Goal: Use online tool/utility: Utilize a website feature to perform a specific function

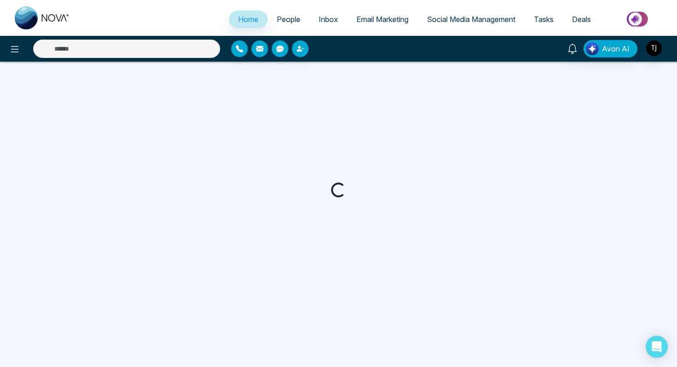
select select "*"
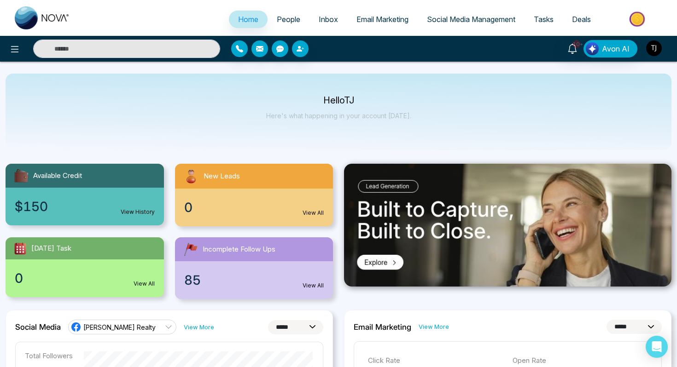
click at [659, 48] on img "button" at bounding box center [654, 49] width 16 height 16
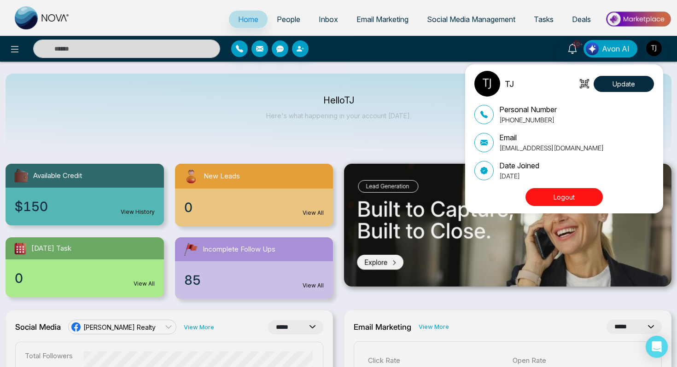
click at [582, 201] on button "Logout" at bounding box center [563, 197] width 77 height 18
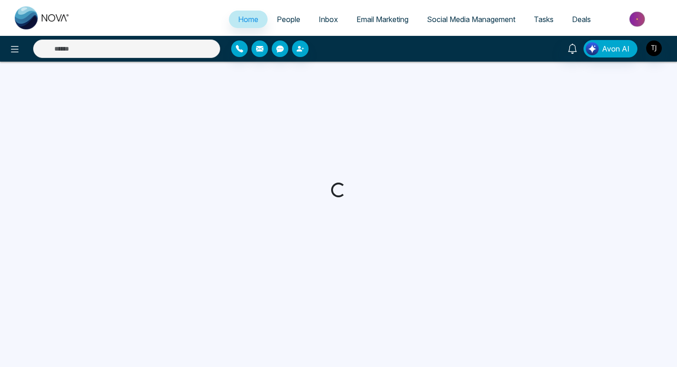
select select "*"
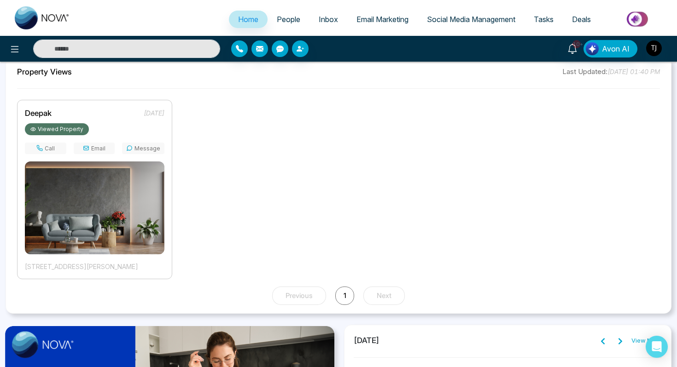
scroll to position [673, 0]
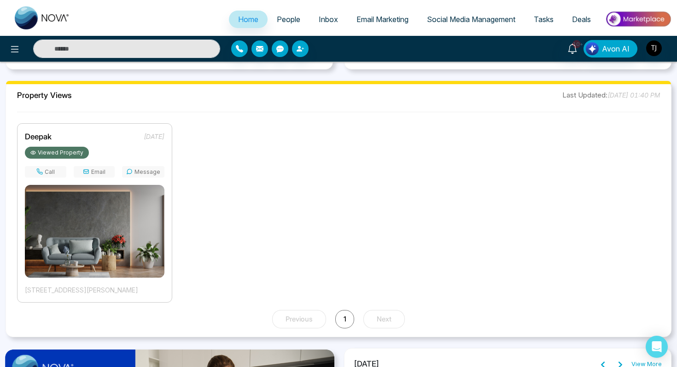
click at [286, 19] on span "People" at bounding box center [288, 19] width 23 height 9
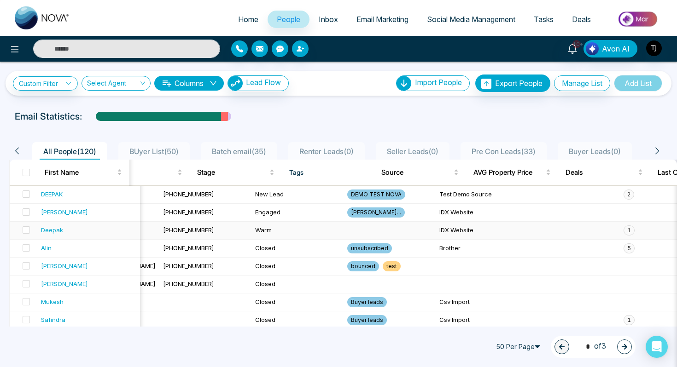
scroll to position [0, 312]
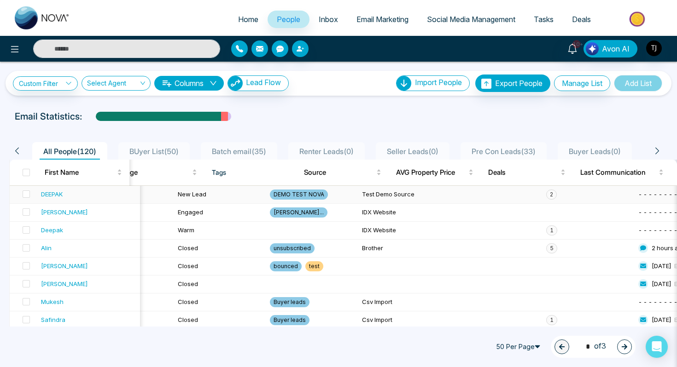
click at [49, 192] on div "DEEPAK" at bounding box center [52, 194] width 22 height 9
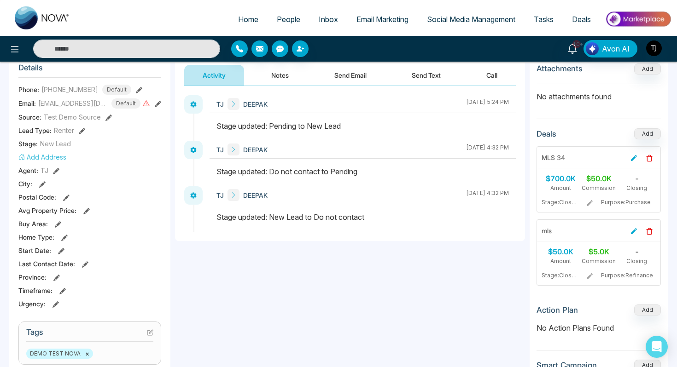
scroll to position [134, 0]
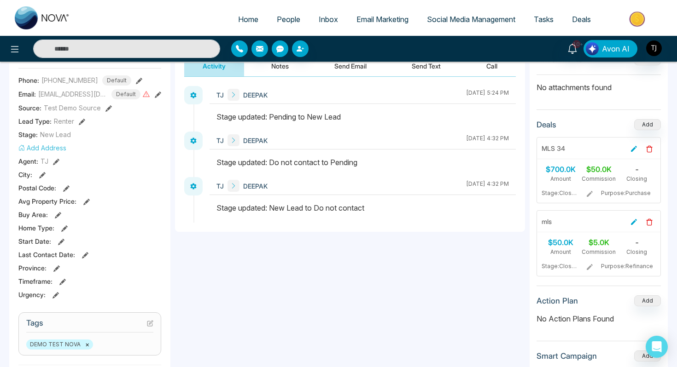
click at [280, 70] on button "Notes" at bounding box center [280, 66] width 54 height 21
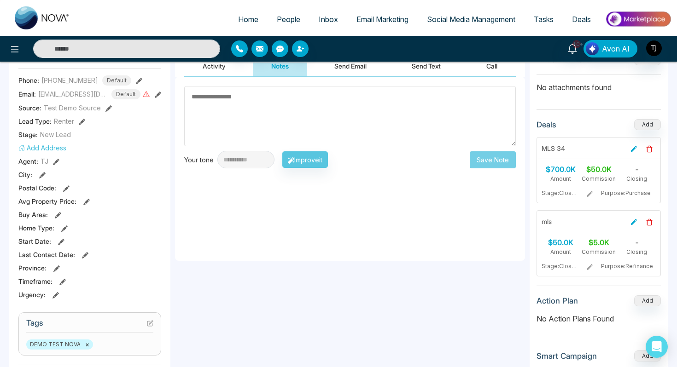
click at [362, 64] on button "Send Email" at bounding box center [350, 66] width 69 height 21
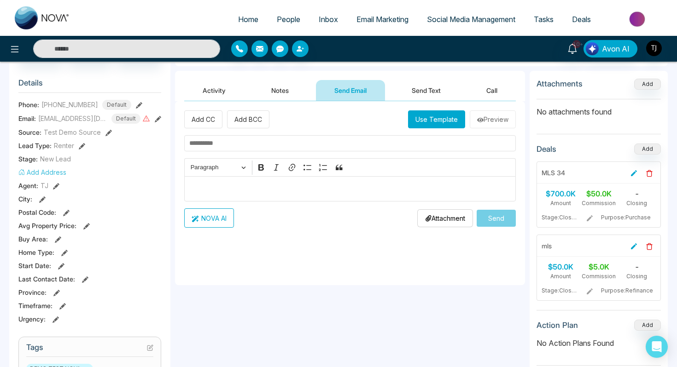
scroll to position [107, 0]
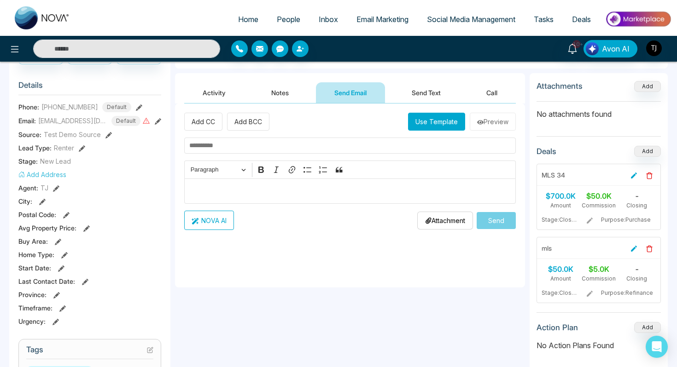
click at [440, 92] on button "Send Text" at bounding box center [426, 92] width 66 height 21
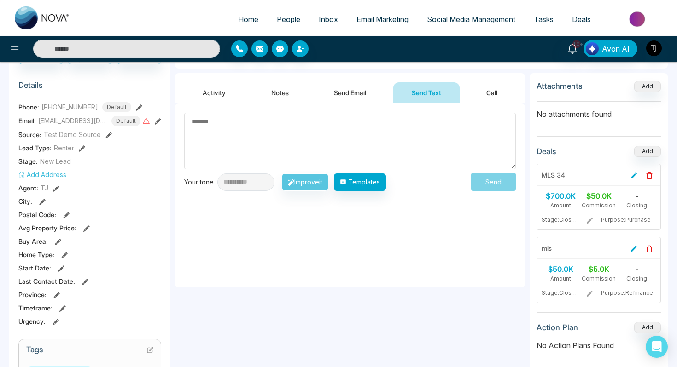
click at [349, 92] on button "Send Email" at bounding box center [349, 92] width 69 height 21
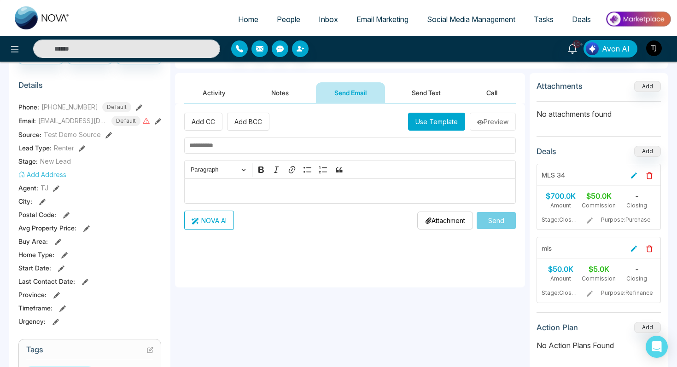
click at [310, 197] on div "Editor editing area: main" at bounding box center [350, 191] width 332 height 25
click at [216, 223] on button "NOVA AI" at bounding box center [209, 220] width 50 height 19
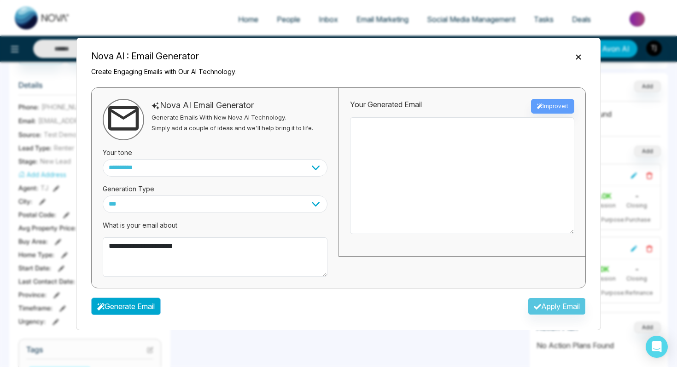
click at [125, 312] on button "Generate Email" at bounding box center [126, 306] width 70 height 17
type textarea "**********"
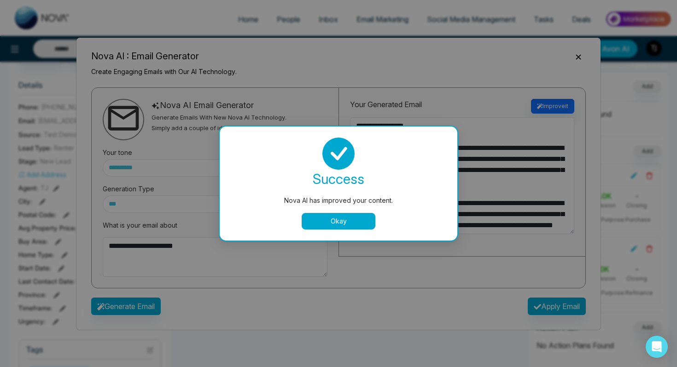
click at [357, 220] on button "Okay" at bounding box center [339, 221] width 74 height 17
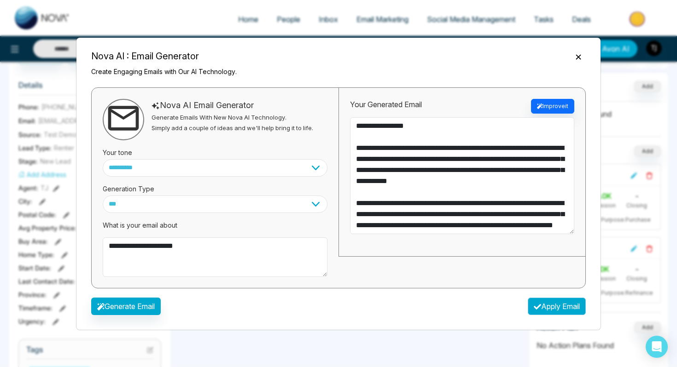
click at [534, 310] on icon "button" at bounding box center [537, 306] width 7 height 7
type textarea "**********"
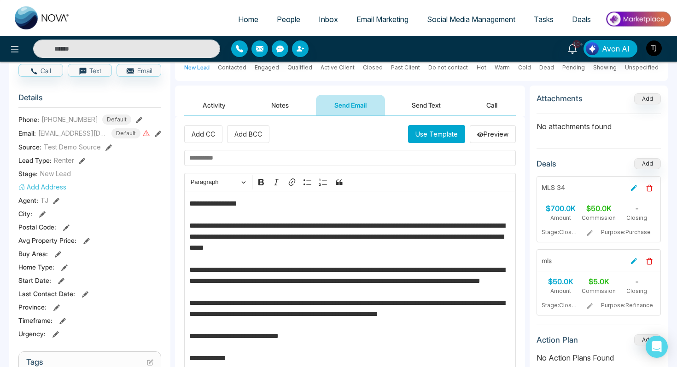
scroll to position [71, 0]
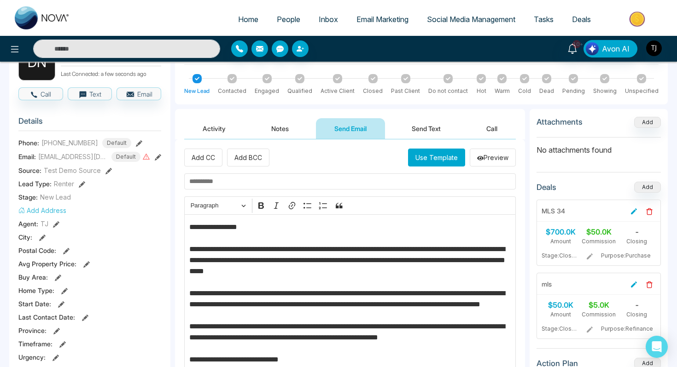
click at [436, 121] on button "Send Text" at bounding box center [426, 128] width 66 height 21
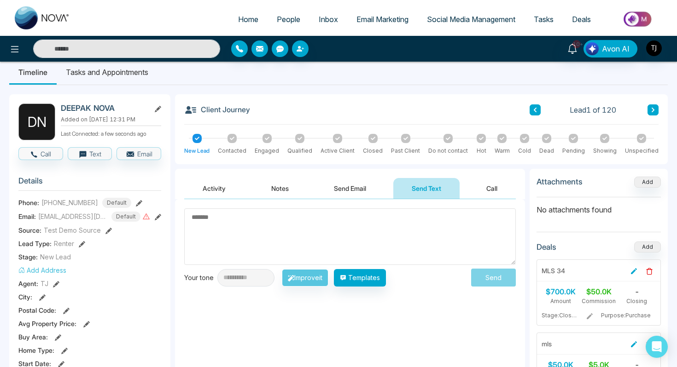
scroll to position [6, 0]
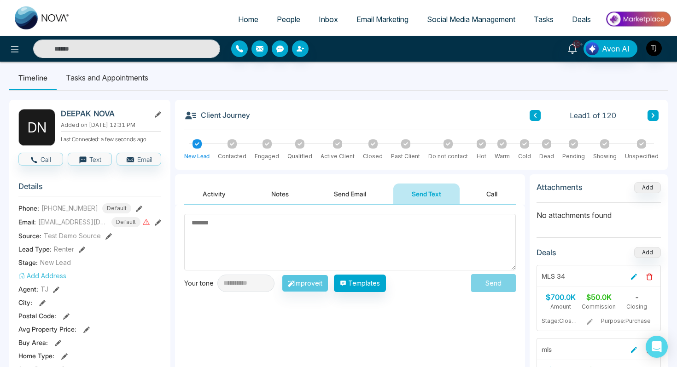
click at [135, 84] on li "Tasks and Appointments" at bounding box center [107, 77] width 101 height 25
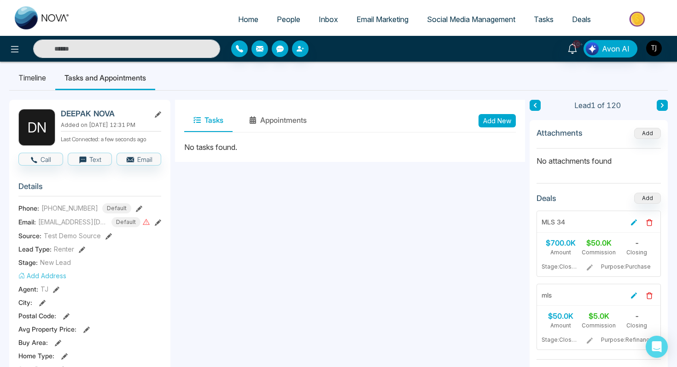
click at [277, 21] on span "People" at bounding box center [288, 19] width 23 height 9
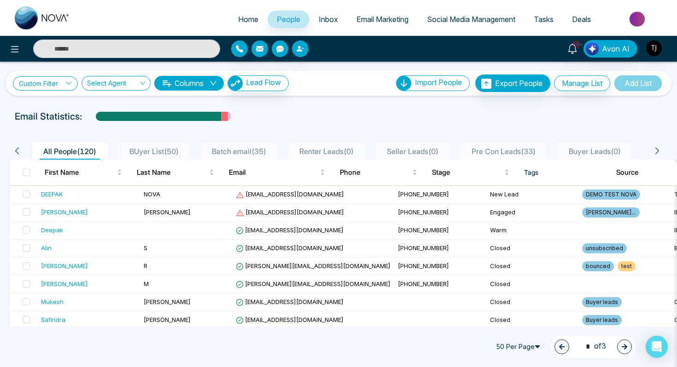
click at [65, 84] on link "Custom Filter" at bounding box center [45, 83] width 65 height 14
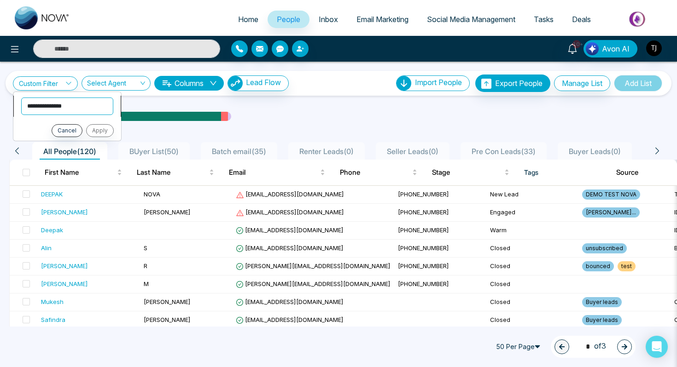
click at [56, 105] on select "**********" at bounding box center [67, 106] width 92 height 17
select select "****"
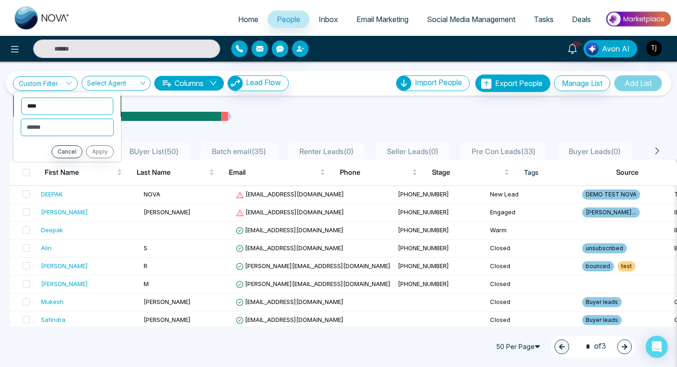
click at [46, 105] on select "**********" at bounding box center [67, 106] width 92 height 17
click at [93, 131] on select "**********" at bounding box center [66, 127] width 91 height 17
select select "*******"
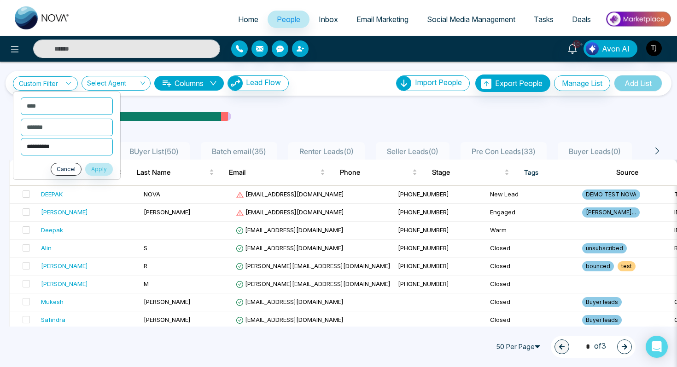
click at [77, 151] on select "**********" at bounding box center [67, 146] width 92 height 17
click at [71, 147] on select "**********" at bounding box center [67, 146] width 92 height 17
select select "**********"
click at [102, 169] on button "Apply" at bounding box center [99, 169] width 28 height 13
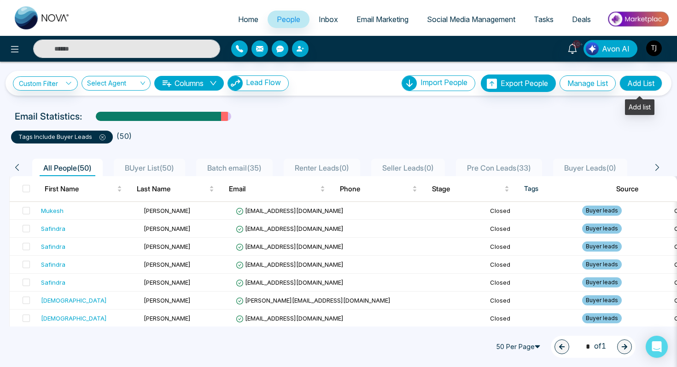
click at [638, 84] on button "Add List" at bounding box center [640, 84] width 43 height 16
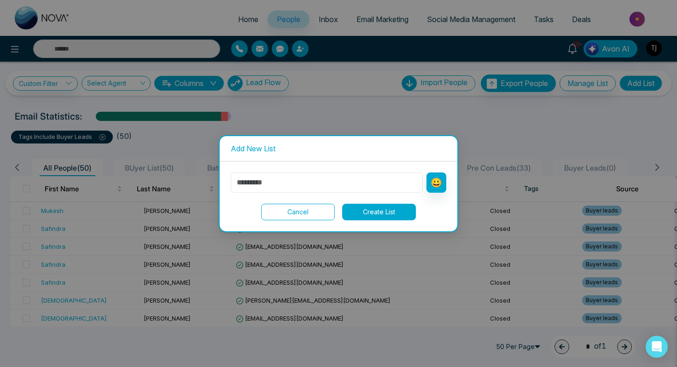
click at [281, 190] on input "text" at bounding box center [327, 183] width 192 height 20
type input "**********"
click at [362, 214] on button "Create List" at bounding box center [379, 212] width 74 height 17
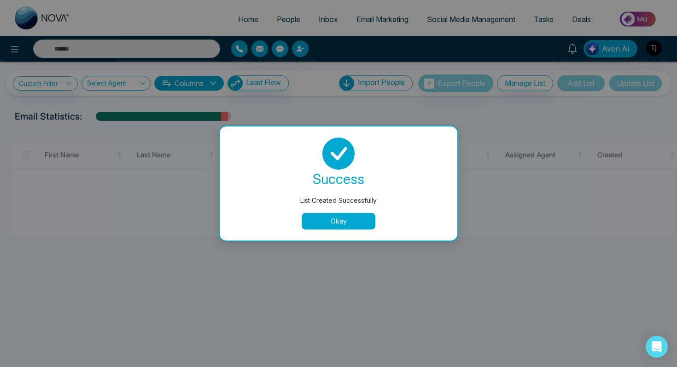
click at [321, 222] on button "Okay" at bounding box center [339, 221] width 74 height 17
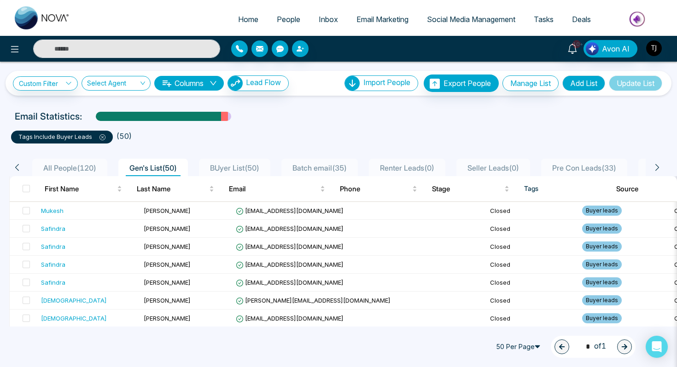
click at [379, 20] on span "Email Marketing" at bounding box center [382, 19] width 52 height 9
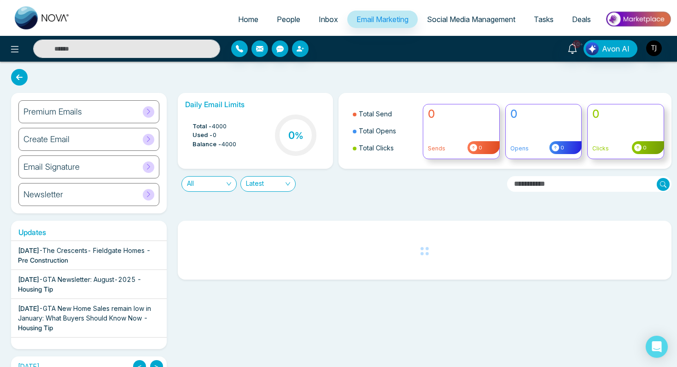
click at [105, 140] on div "Create Email" at bounding box center [88, 139] width 141 height 23
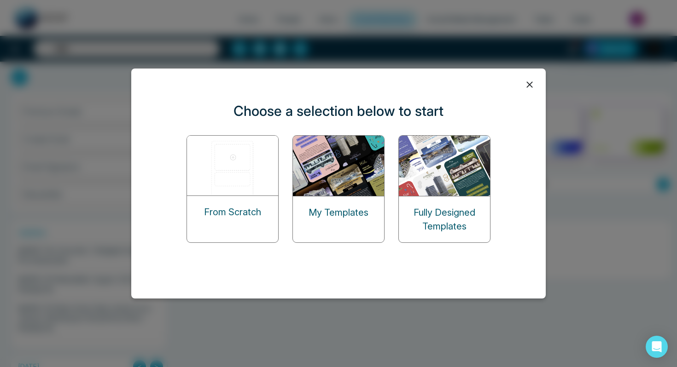
click at [211, 164] on img at bounding box center [233, 166] width 92 height 60
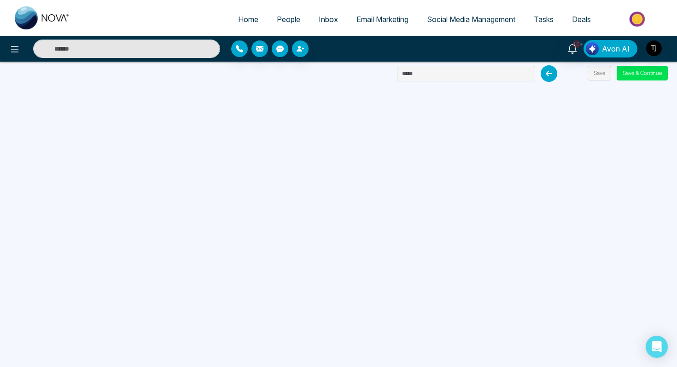
click at [363, 17] on span "Email Marketing" at bounding box center [382, 19] width 52 height 9
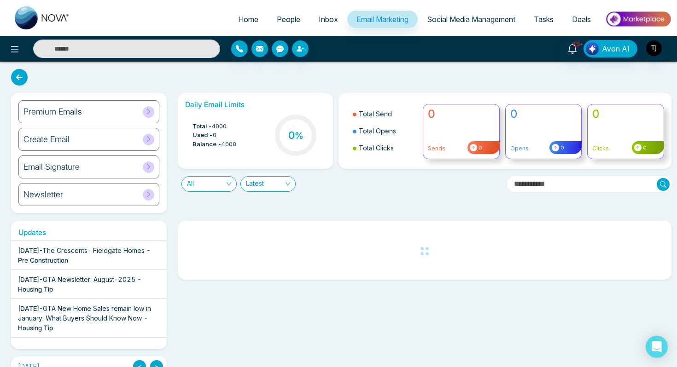
click at [76, 114] on h6 "Premium Emails" at bounding box center [52, 112] width 58 height 10
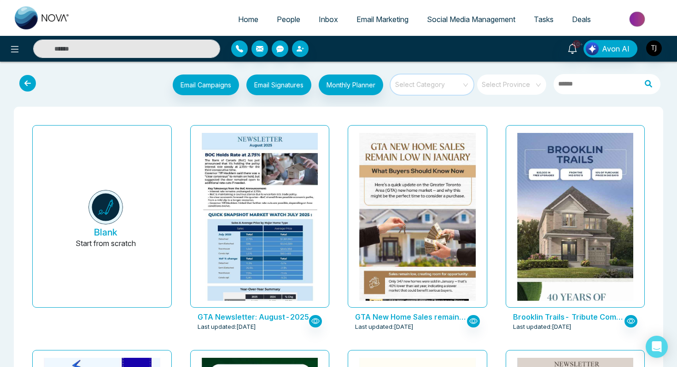
click at [430, 85] on input "search" at bounding box center [429, 82] width 66 height 14
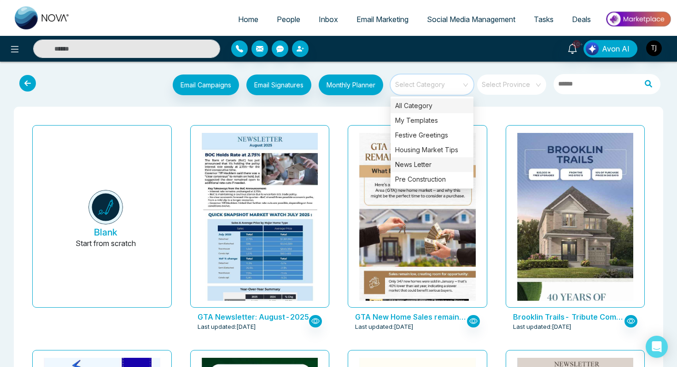
drag, startPoint x: 418, startPoint y: 133, endPoint x: 419, endPoint y: 162, distance: 29.5
click at [419, 162] on div "All Category My Templates Festive Greetings Housing Market Tips News Letter Pre…" at bounding box center [432, 143] width 83 height 88
click at [436, 148] on div "Housing Market Tips" at bounding box center [432, 150] width 83 height 15
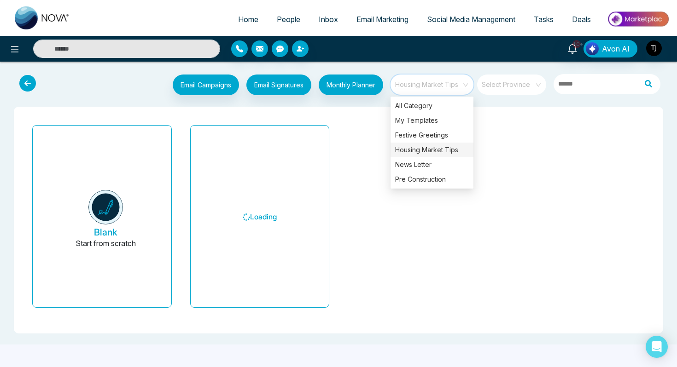
click at [357, 127] on div "Blank Start from scratch Loading" at bounding box center [338, 221] width 631 height 198
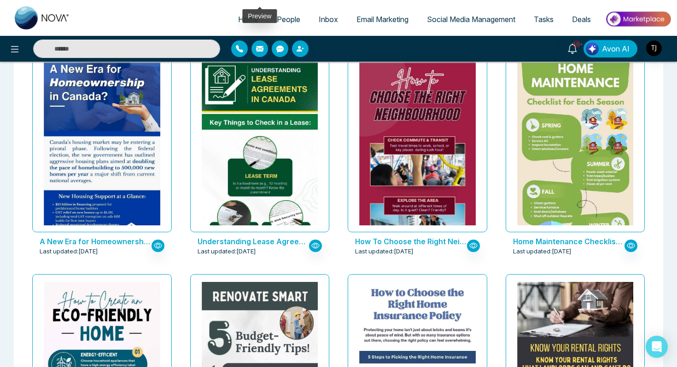
scroll to position [1202, 0]
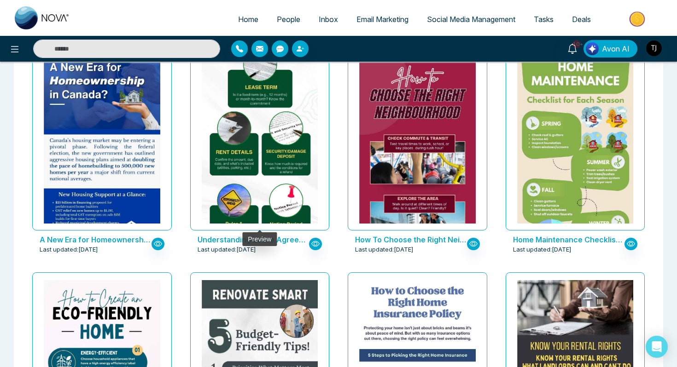
click at [239, 157] on img at bounding box center [259, 113] width 233 height 291
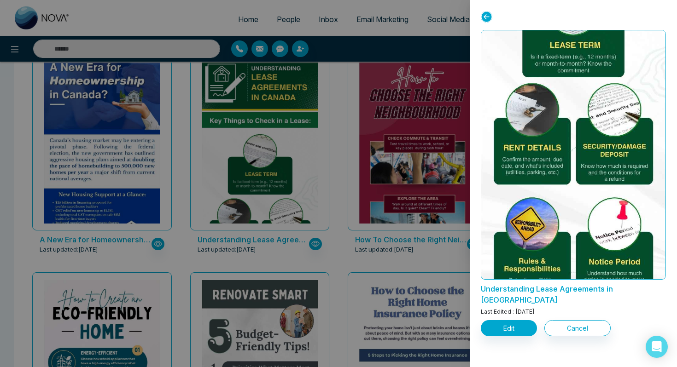
scroll to position [184, 0]
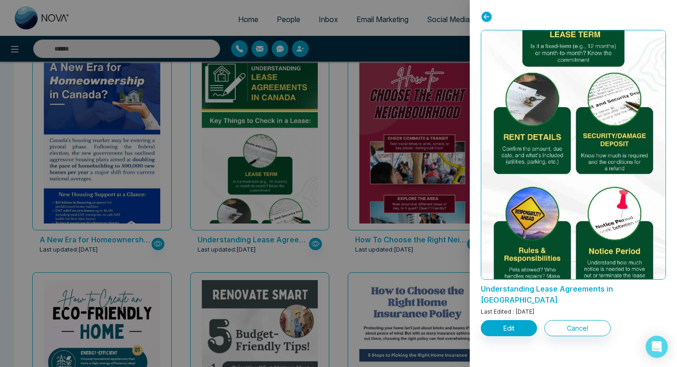
click at [446, 140] on div at bounding box center [338, 183] width 677 height 367
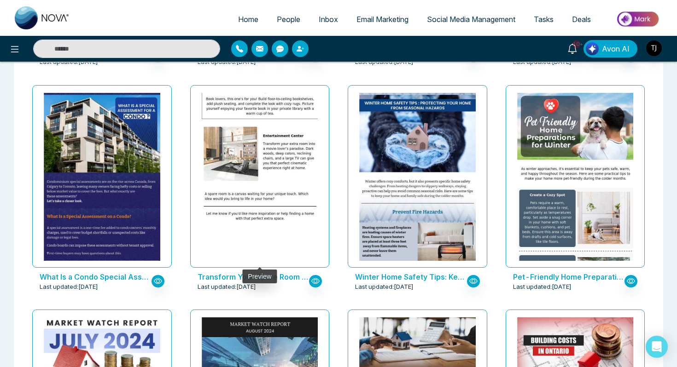
scroll to position [4302, 0]
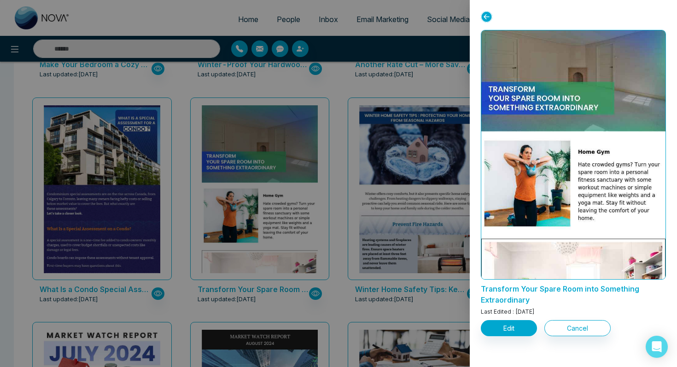
scroll to position [0, 0]
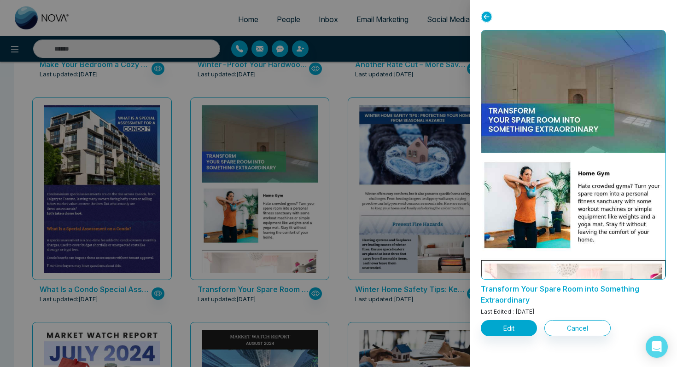
click at [137, 197] on div at bounding box center [338, 183] width 677 height 367
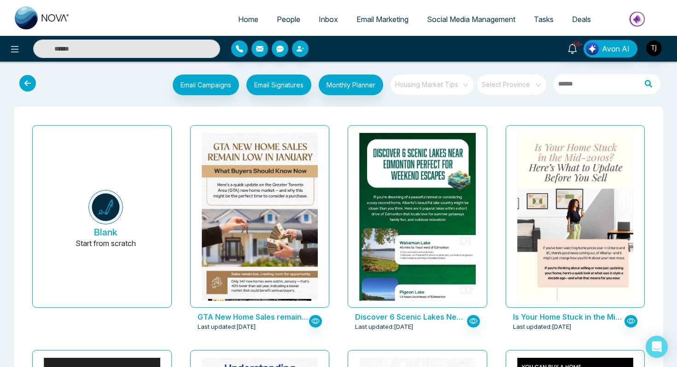
click at [431, 89] on span "Housing Market Tips" at bounding box center [432, 85] width 75 height 14
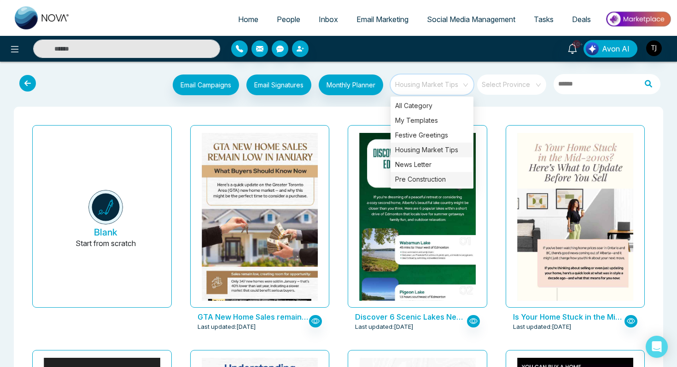
click at [454, 175] on div "Pre Construction" at bounding box center [432, 179] width 83 height 15
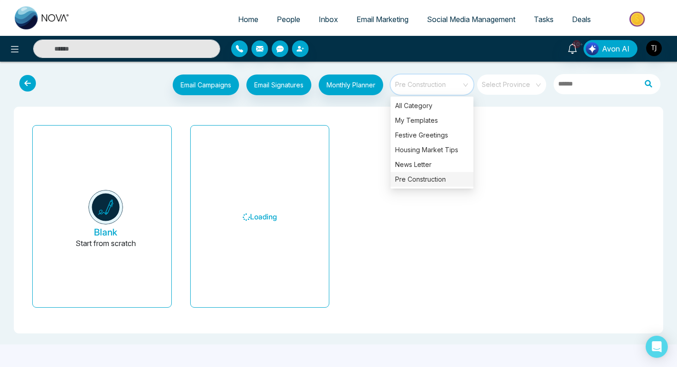
click at [344, 112] on div "Blank Start from scratch Loading" at bounding box center [338, 220] width 649 height 227
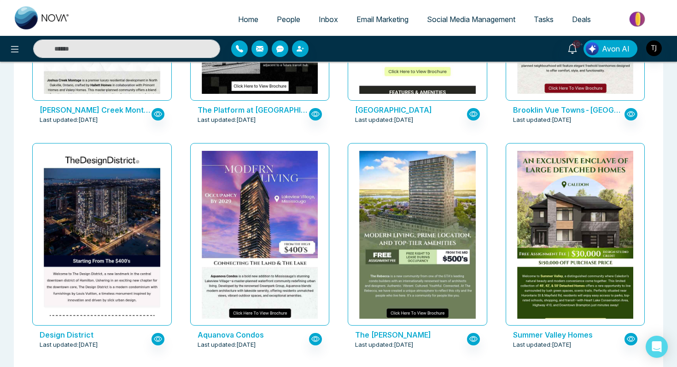
scroll to position [659, 0]
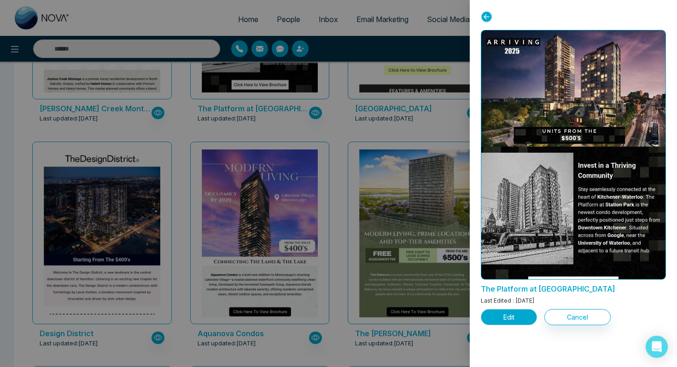
click at [504, 316] on button "Edit" at bounding box center [509, 317] width 56 height 16
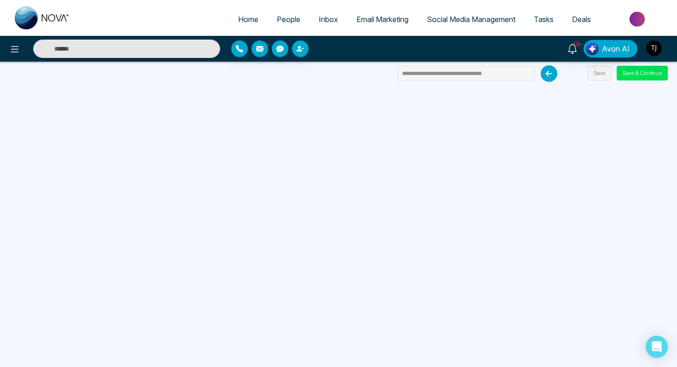
click at [375, 18] on span "Email Marketing" at bounding box center [382, 19] width 52 height 9
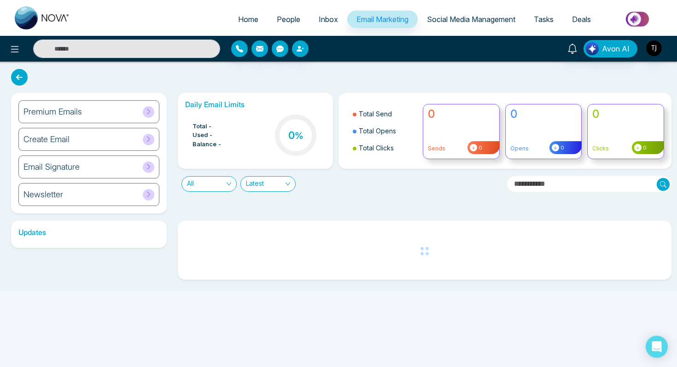
click at [121, 197] on div "Newsletter" at bounding box center [88, 194] width 141 height 23
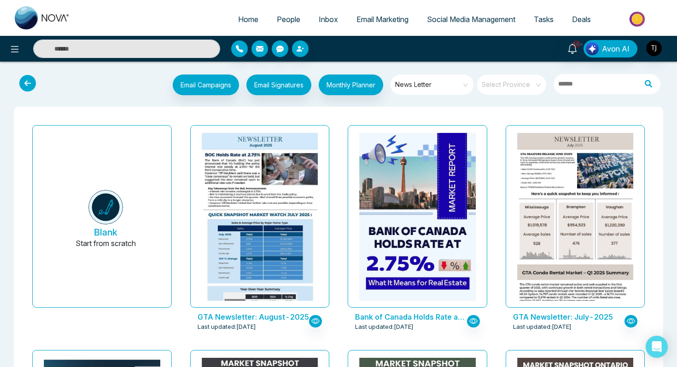
click at [397, 22] on span "Email Marketing" at bounding box center [382, 19] width 52 height 9
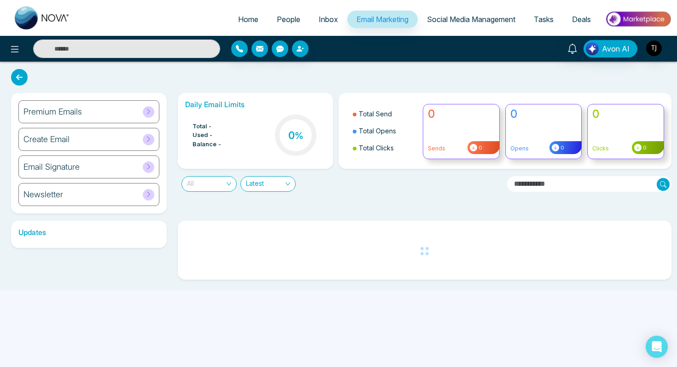
click at [227, 187] on span "All" at bounding box center [209, 184] width 44 height 15
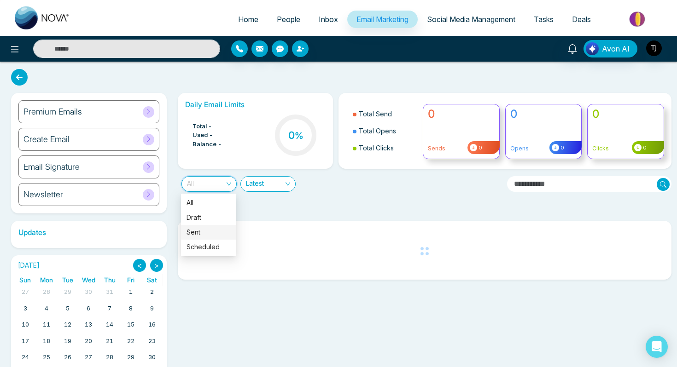
click at [209, 231] on div "Sent" at bounding box center [209, 232] width 44 height 10
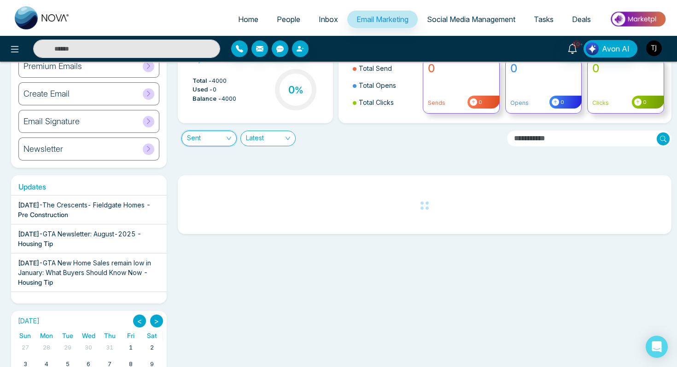
scroll to position [62, 0]
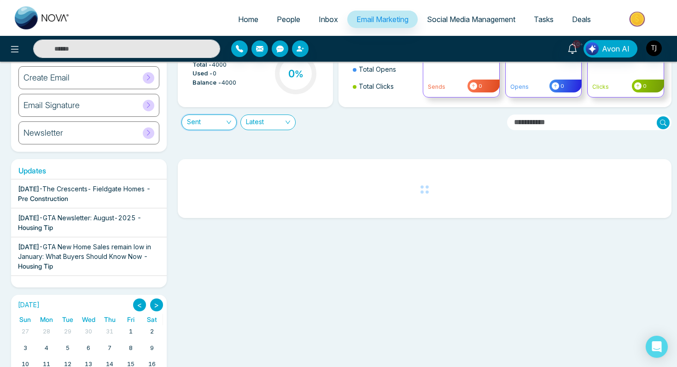
click at [216, 120] on span "Sent" at bounding box center [209, 122] width 44 height 15
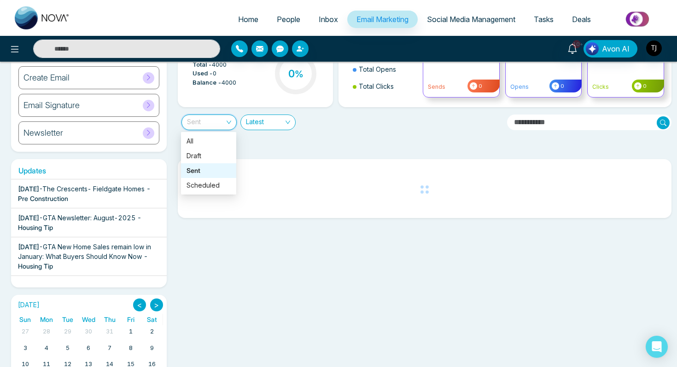
click at [209, 166] on div "Sent" at bounding box center [209, 171] width 44 height 10
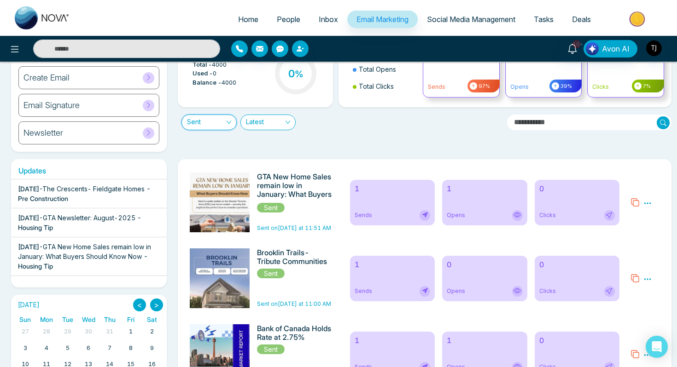
scroll to position [115, 0]
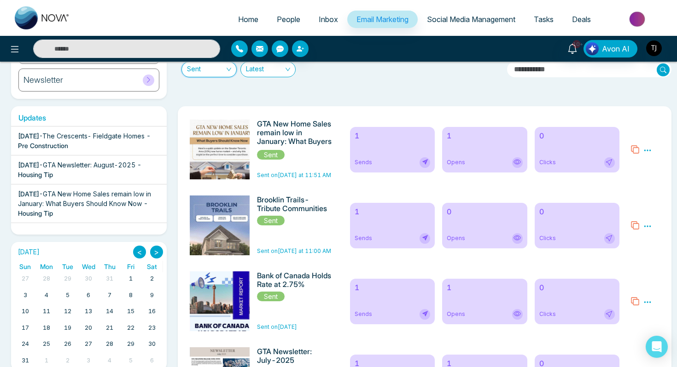
click at [463, 154] on div "1 Opens" at bounding box center [484, 150] width 85 height 46
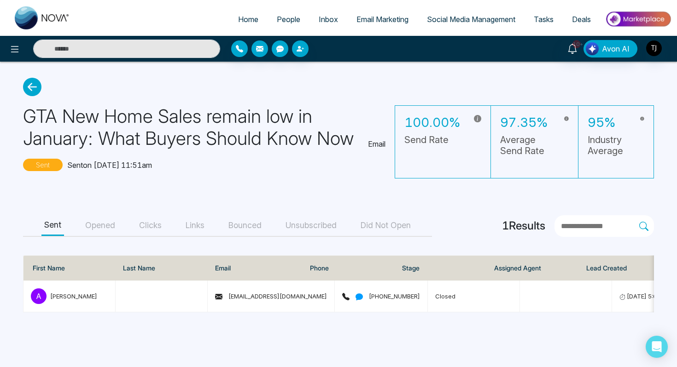
click at [103, 219] on button "Opened" at bounding box center [99, 226] width 35 height 21
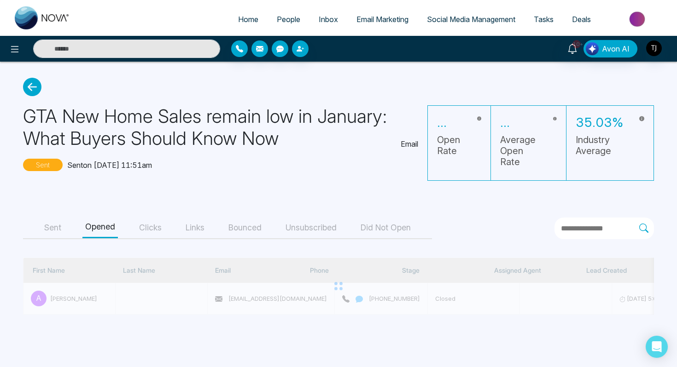
click at [156, 222] on button "Clicks" at bounding box center [150, 228] width 28 height 21
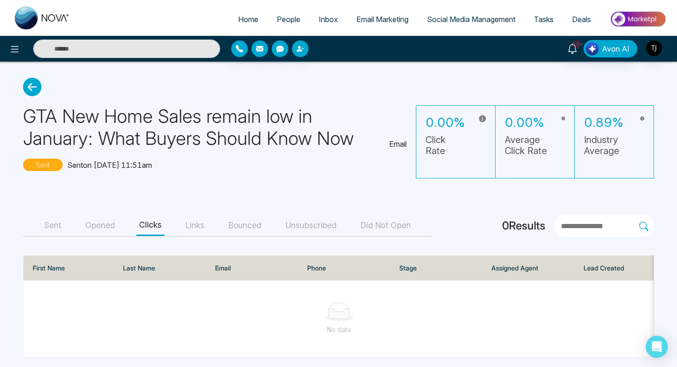
click at [472, 25] on link "Social Media Management" at bounding box center [471, 19] width 107 height 17
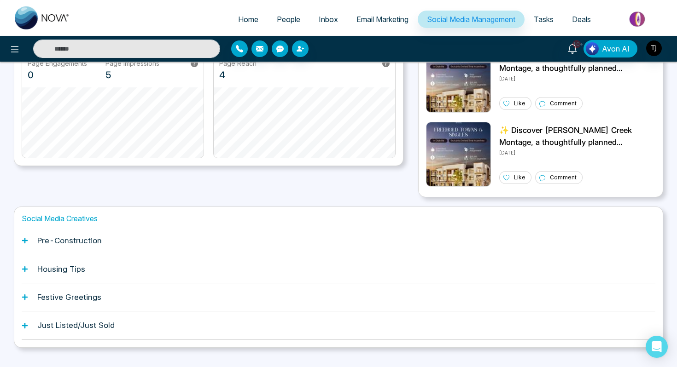
scroll to position [227, 0]
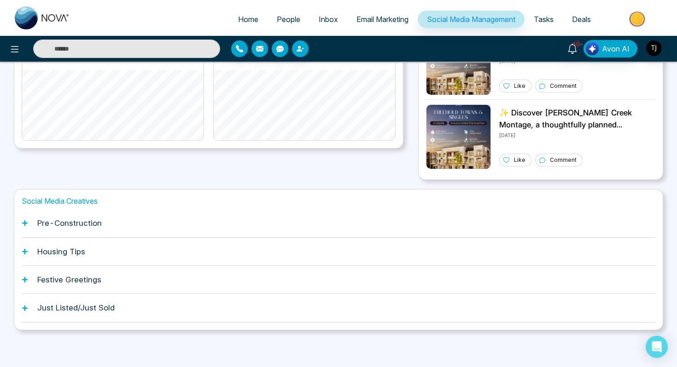
click at [93, 224] on h1 "Pre-Construction" at bounding box center [69, 223] width 64 height 9
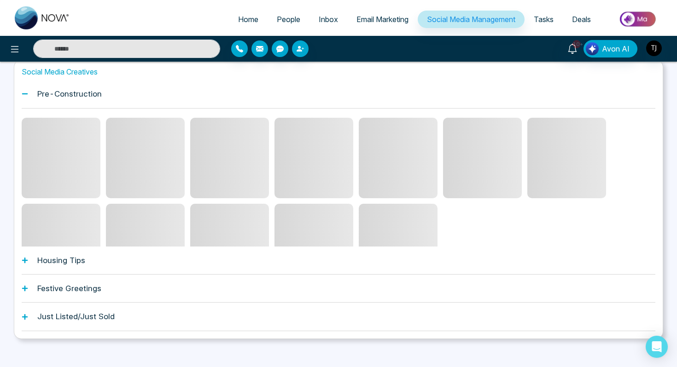
scroll to position [360, 0]
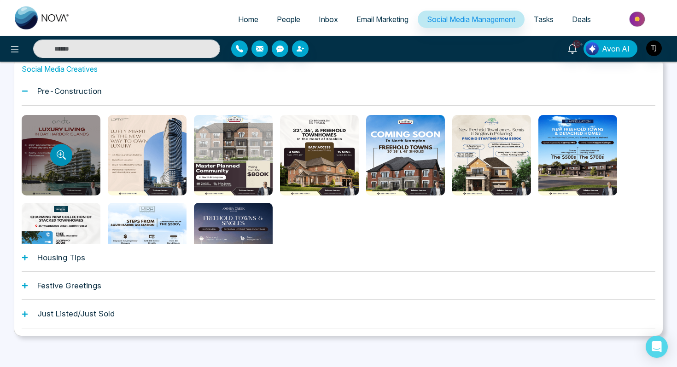
click at [66, 157] on button "Preview template" at bounding box center [61, 155] width 22 height 22
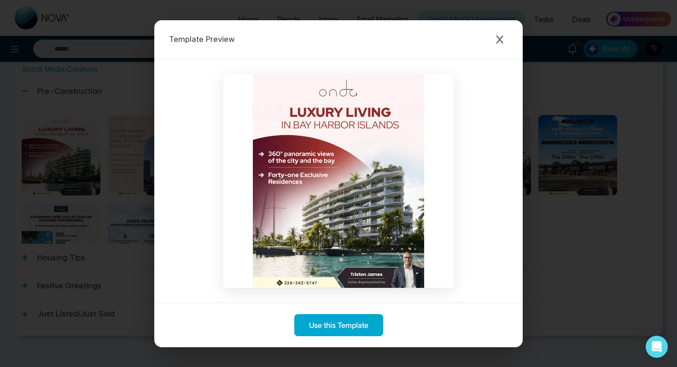
click at [508, 23] on div "Template Preview" at bounding box center [338, 39] width 368 height 39
click at [497, 41] on icon "Close modal" at bounding box center [499, 39] width 9 height 9
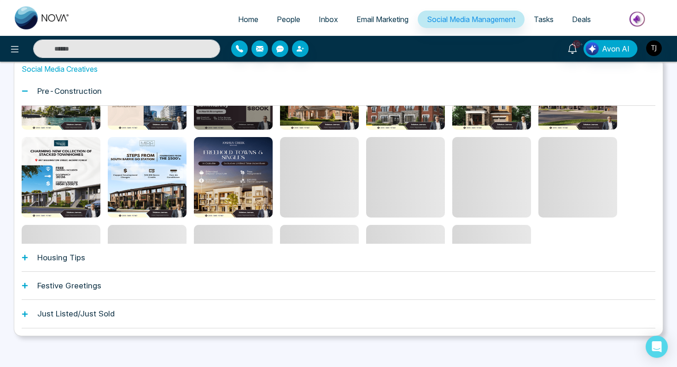
scroll to position [72, 0]
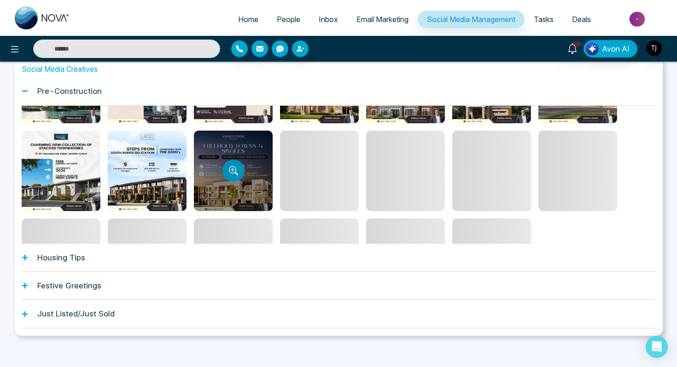
click at [239, 165] on button "Preview template" at bounding box center [233, 171] width 22 height 22
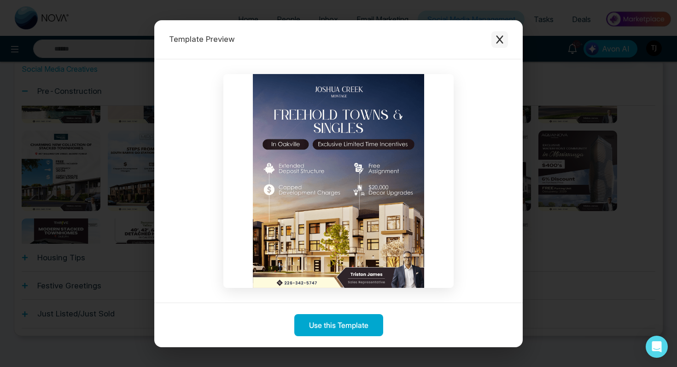
click at [498, 42] on icon "Close modal" at bounding box center [499, 39] width 9 height 9
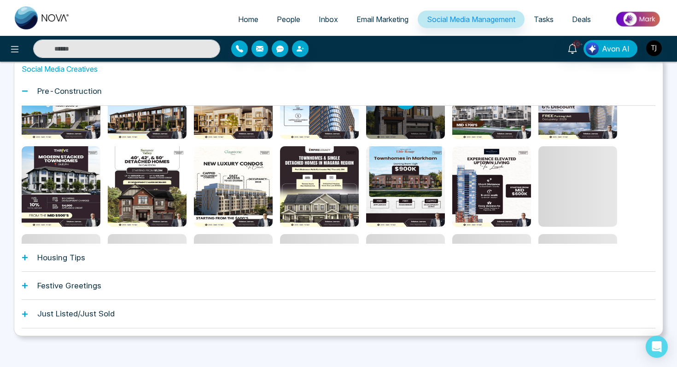
scroll to position [174, 0]
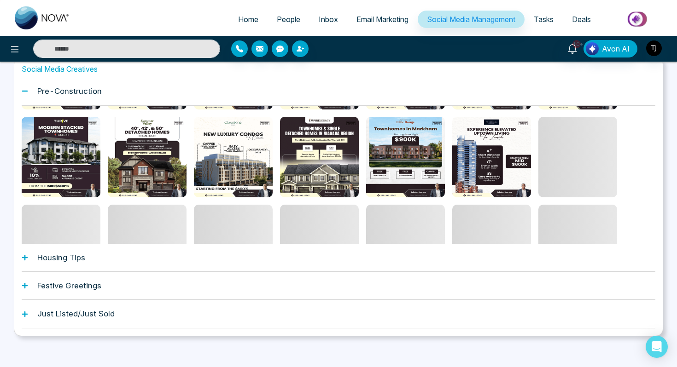
click at [293, 261] on div "Housing Tips" at bounding box center [339, 258] width 634 height 28
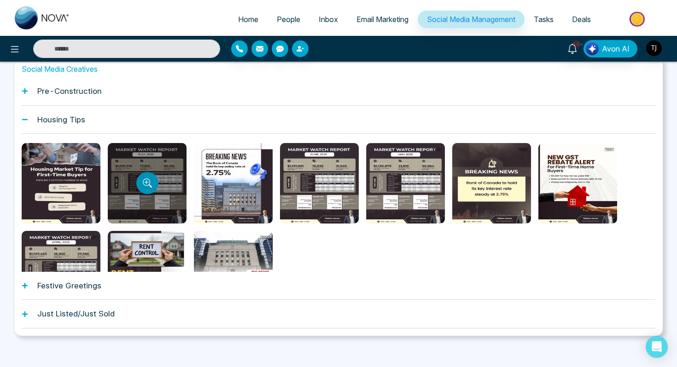
click at [154, 182] on button "Preview template" at bounding box center [147, 183] width 22 height 22
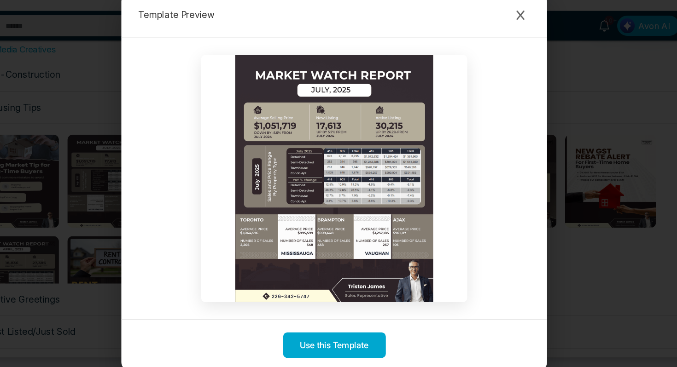
click at [132, 196] on div "Template Preview Use this Template" at bounding box center [338, 183] width 677 height 367
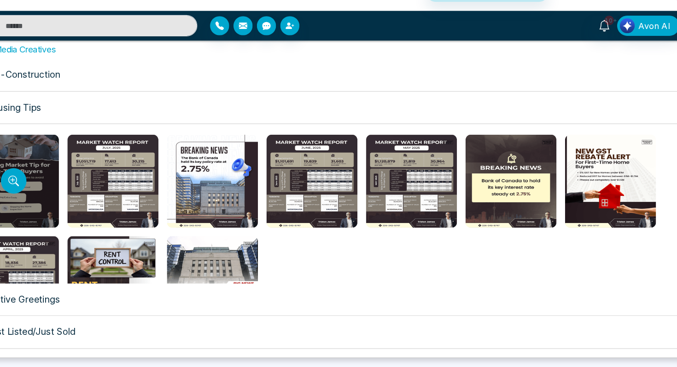
click at [79, 176] on div at bounding box center [61, 183] width 79 height 81
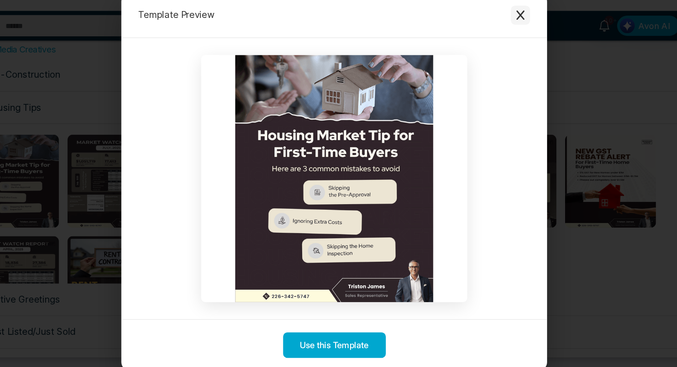
click at [502, 40] on icon "Close modal" at bounding box center [499, 39] width 9 height 9
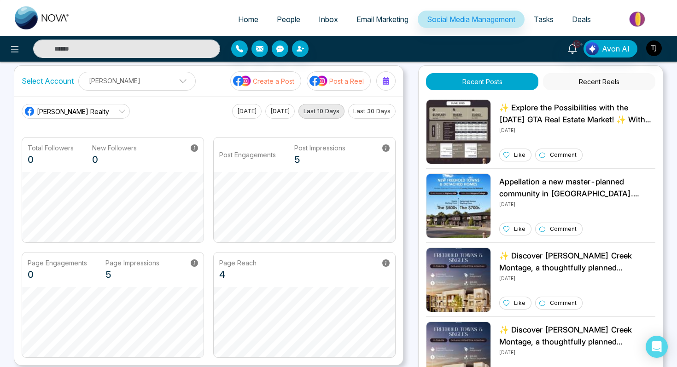
scroll to position [0, 0]
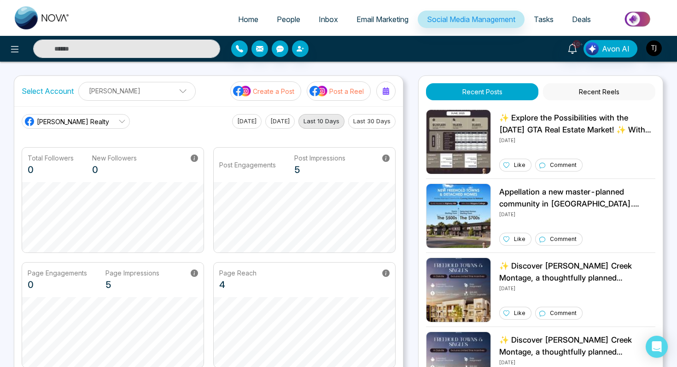
click at [332, 92] on p "Post a Reel" at bounding box center [346, 92] width 35 height 10
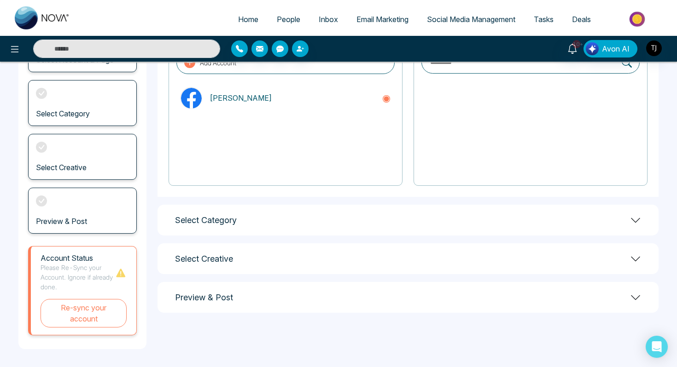
click at [301, 210] on div "Select Category" at bounding box center [407, 220] width 501 height 31
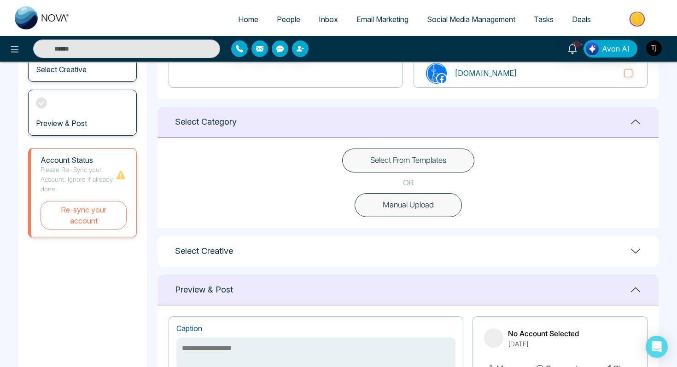
scroll to position [196, 0]
click at [389, 164] on button "Select From Templates" at bounding box center [408, 160] width 132 height 24
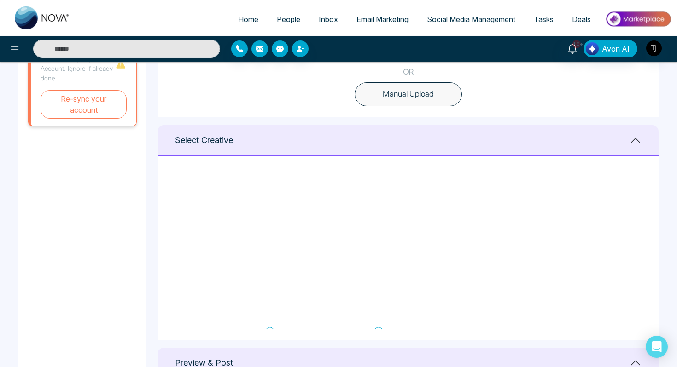
scroll to position [49, 0]
click at [5, 52] on div at bounding box center [113, 49] width 226 height 18
click at [11, 51] on icon at bounding box center [14, 49] width 11 height 11
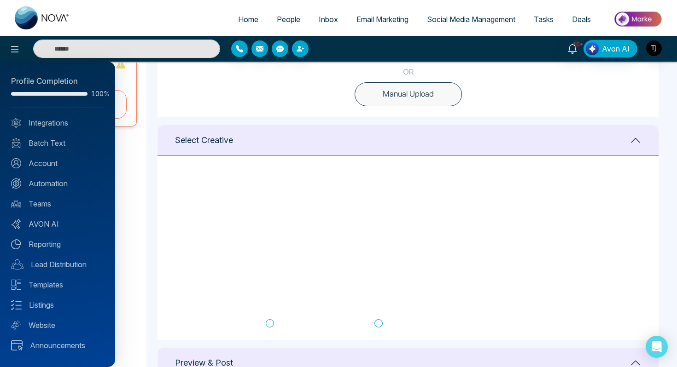
click at [448, 29] on div at bounding box center [338, 183] width 677 height 367
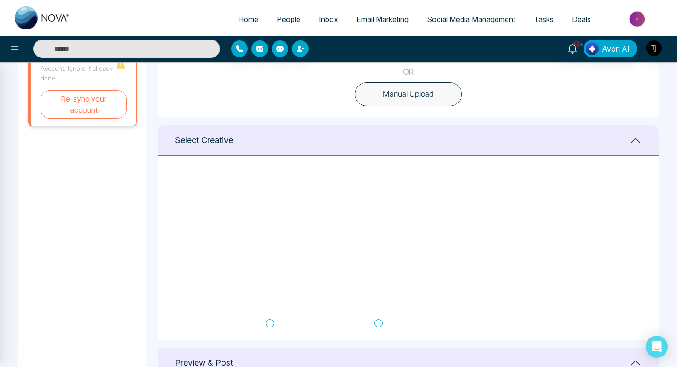
click at [445, 18] on span "Social Media Management" at bounding box center [471, 19] width 88 height 9
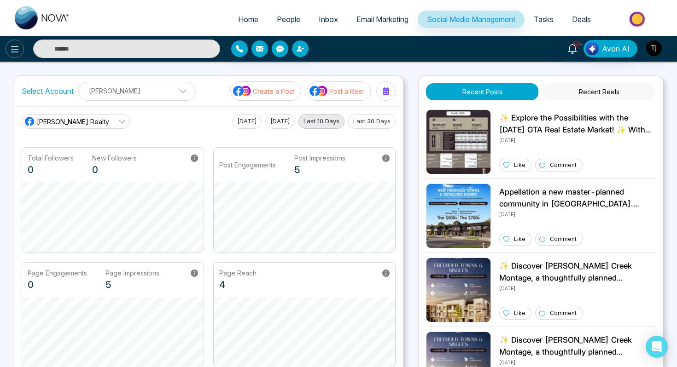
click at [9, 50] on button at bounding box center [15, 49] width 18 height 18
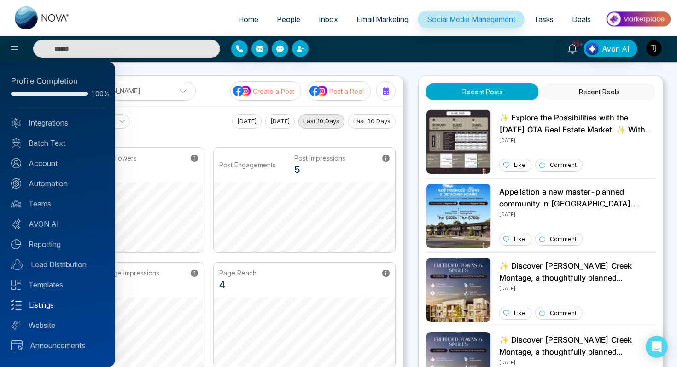
click at [34, 307] on link "Listings" at bounding box center [57, 305] width 93 height 11
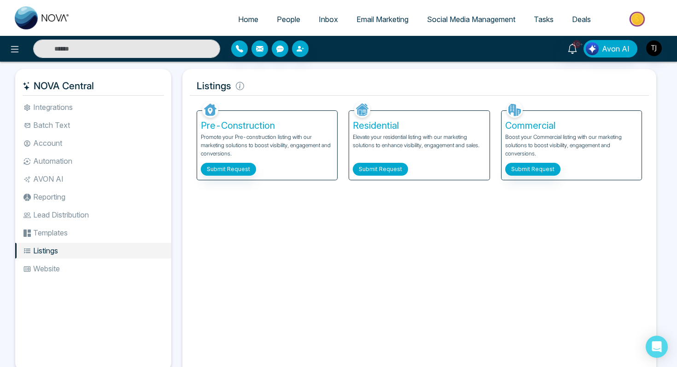
click at [367, 163] on button "Submit Request" at bounding box center [380, 169] width 55 height 13
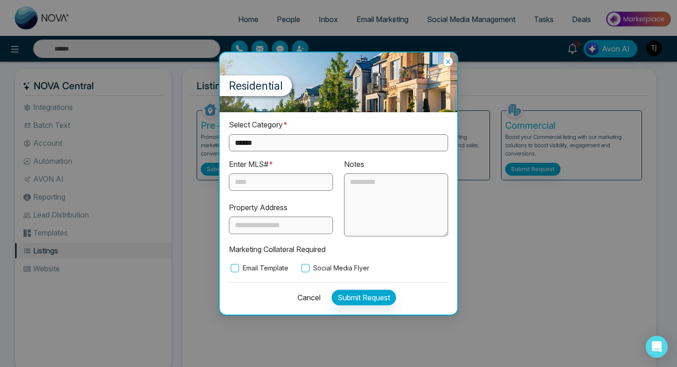
click at [294, 189] on input "text" at bounding box center [281, 182] width 104 height 17
click at [247, 268] on label "Email Template" at bounding box center [258, 268] width 59 height 10
click at [314, 267] on label "Social Media Flyer" at bounding box center [334, 268] width 70 height 10
click at [326, 145] on select "**********" at bounding box center [338, 142] width 219 height 17
click at [313, 146] on select "**********" at bounding box center [338, 142] width 219 height 17
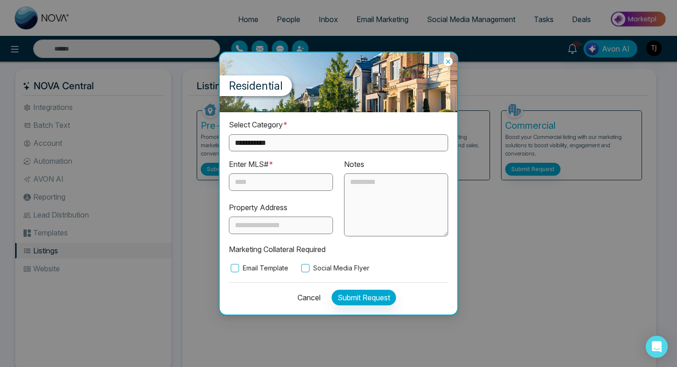
click at [306, 147] on select "**********" at bounding box center [338, 142] width 219 height 17
select select "**********"
click at [370, 186] on textarea at bounding box center [396, 206] width 104 height 64
click at [450, 59] on icon at bounding box center [447, 61] width 9 height 9
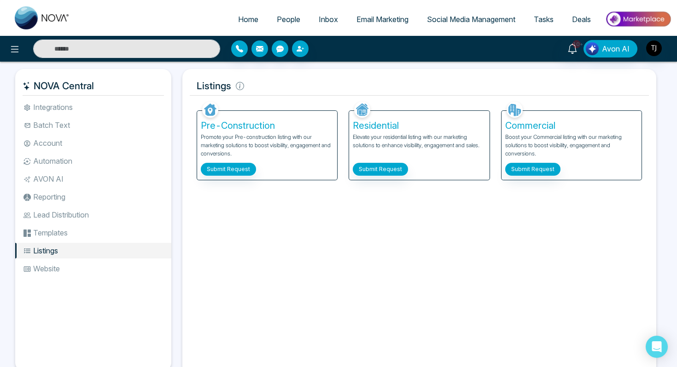
click at [637, 20] on img at bounding box center [638, 19] width 67 height 21
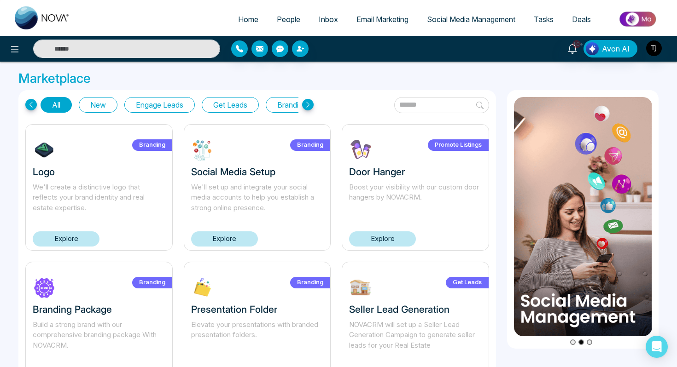
scroll to position [147, 0]
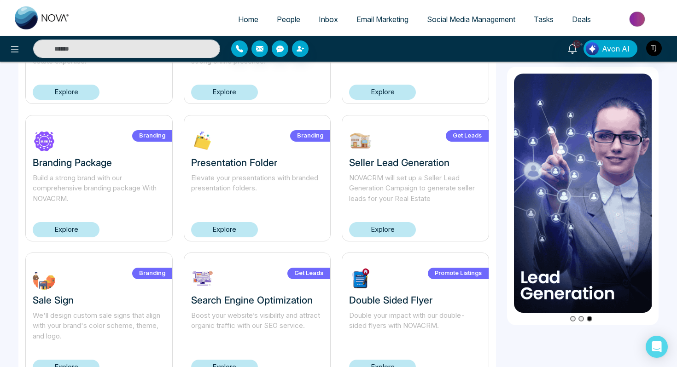
click at [377, 231] on link "Explore" at bounding box center [382, 229] width 67 height 15
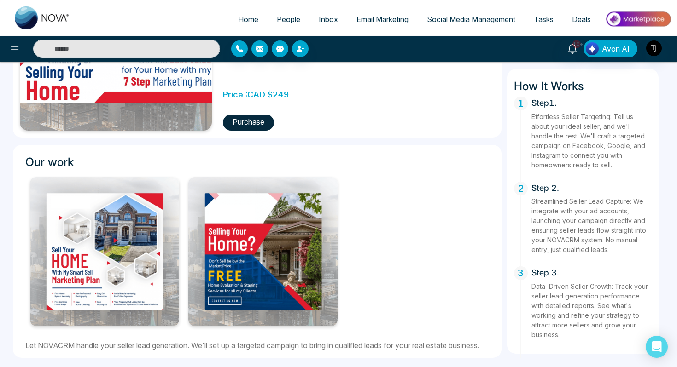
scroll to position [236, 0]
click at [641, 16] on img at bounding box center [638, 19] width 67 height 21
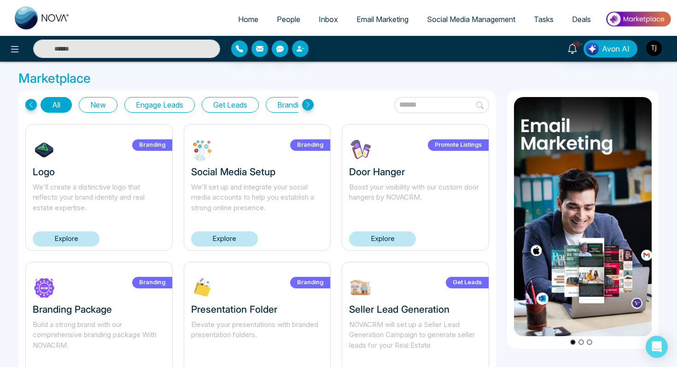
click at [185, 107] on button "Engage Leads" at bounding box center [159, 105] width 70 height 16
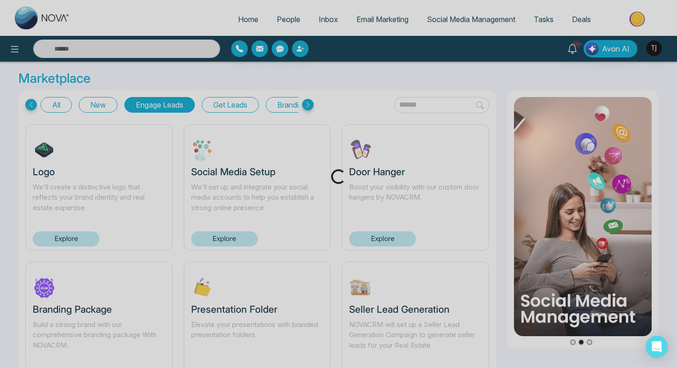
click at [224, 107] on div "Loading..." at bounding box center [338, 183] width 677 height 367
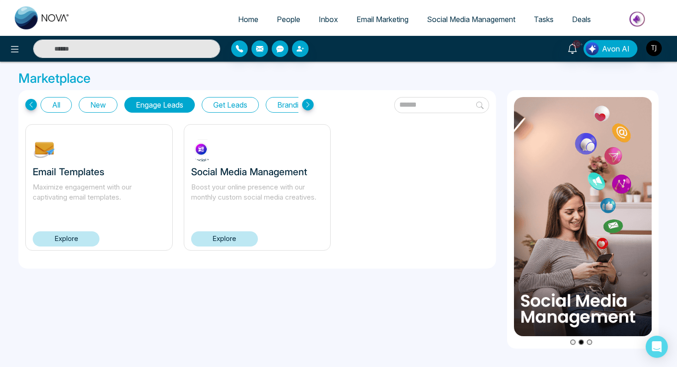
click at [224, 107] on button "Get Leads" at bounding box center [230, 105] width 57 height 16
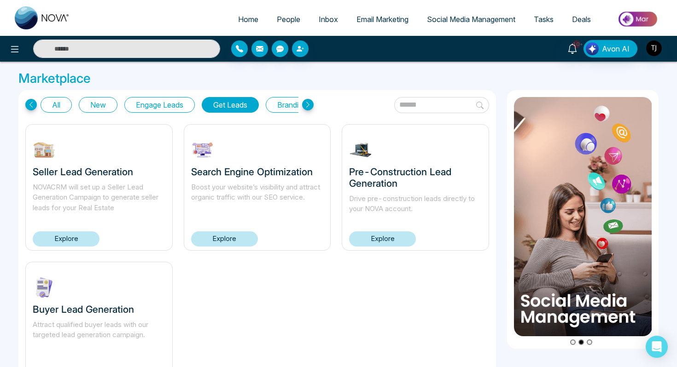
scroll to position [48, 0]
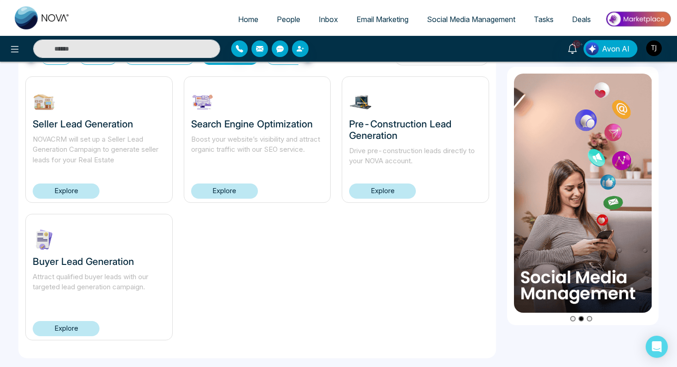
click at [81, 327] on link "Explore" at bounding box center [66, 328] width 67 height 15
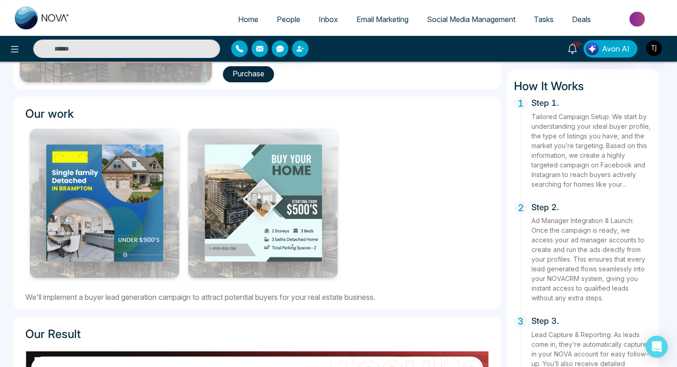
scroll to position [268, 0]
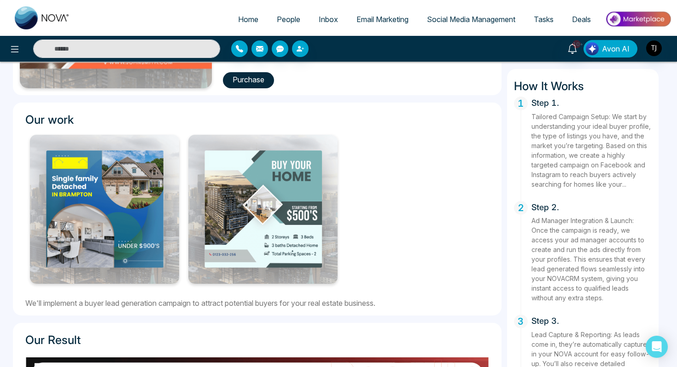
click at [606, 48] on span "Avon AI" at bounding box center [616, 48] width 28 height 11
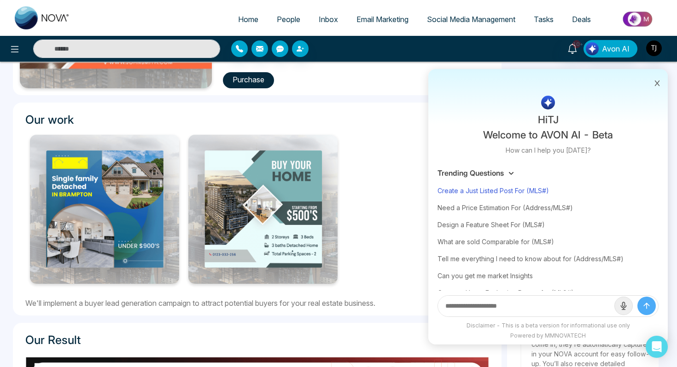
click at [495, 192] on div "Create a Just Listed Post For (MLS#)" at bounding box center [547, 190] width 221 height 17
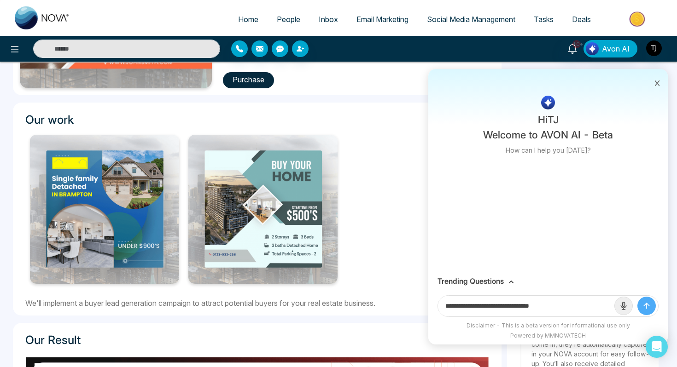
drag, startPoint x: 534, startPoint y: 305, endPoint x: 588, endPoint y: 304, distance: 53.4
click at [588, 305] on input "**********" at bounding box center [526, 306] width 176 height 21
paste input "**********"
type input "**********"
click at [637, 297] on button "submit" at bounding box center [646, 306] width 18 height 18
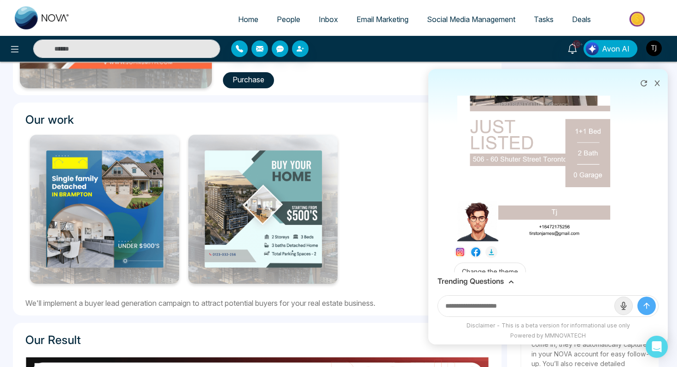
scroll to position [240, 0]
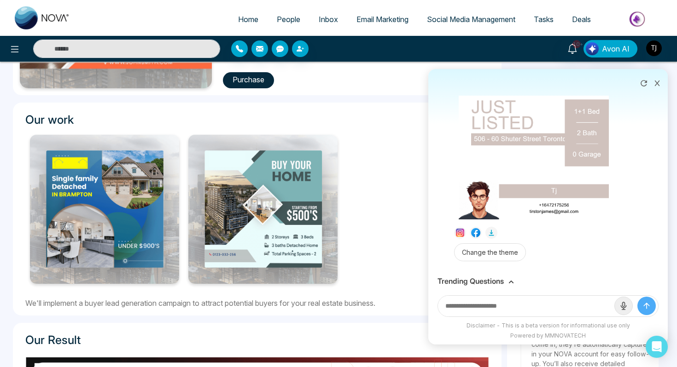
click at [471, 276] on div "Trending Questions" at bounding box center [547, 282] width 239 height 18
click at [472, 282] on h3 "Trending Questions" at bounding box center [470, 281] width 66 height 9
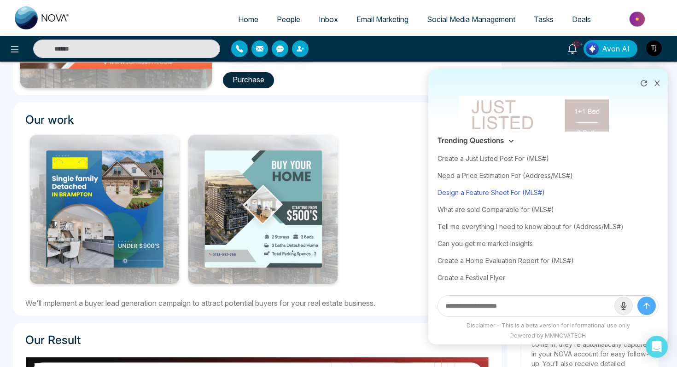
click at [496, 197] on div "Design a Feature Sheet For (MLS#)" at bounding box center [547, 192] width 221 height 17
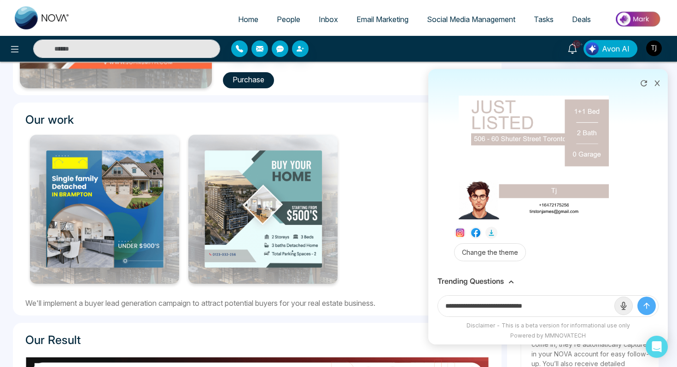
drag, startPoint x: 528, startPoint y: 308, endPoint x: 566, endPoint y: 309, distance: 38.2
click at [566, 309] on input "**********" at bounding box center [526, 306] width 176 height 21
paste input "**********"
type input "**********"
click at [637, 297] on button "submit" at bounding box center [646, 306] width 18 height 18
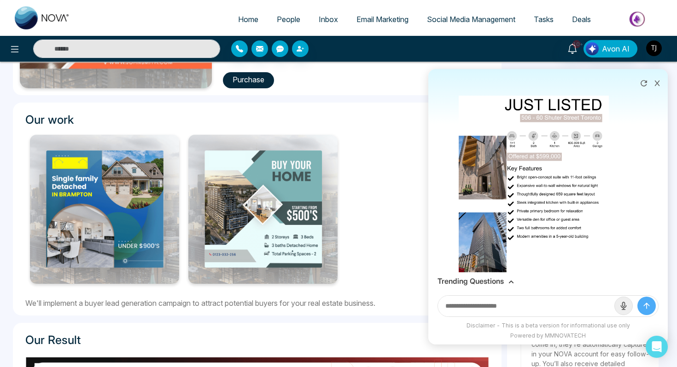
scroll to position [494, 0]
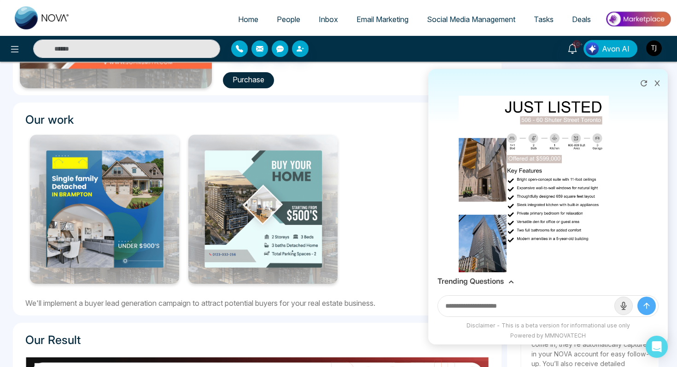
click at [558, 173] on img at bounding box center [534, 202] width 150 height 212
click at [515, 306] on div "Download" at bounding box center [338, 183] width 677 height 367
click at [487, 276] on div "Trending Questions" at bounding box center [547, 282] width 239 height 18
click at [487, 277] on div "Trending Questions" at bounding box center [547, 282] width 239 height 18
click at [490, 279] on h3 "Trending Questions" at bounding box center [470, 281] width 66 height 9
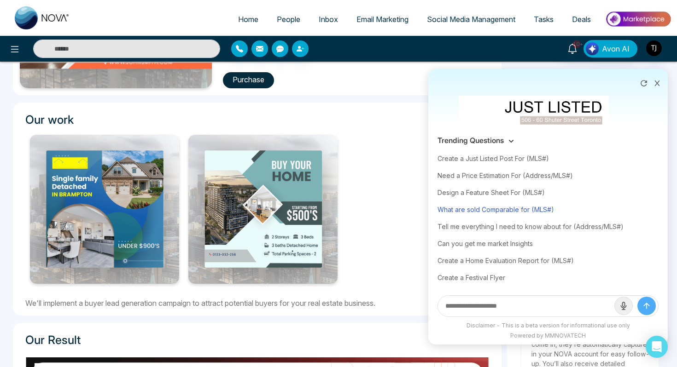
click at [503, 210] on div "What are sold Comparable for (MLS#)" at bounding box center [547, 209] width 221 height 17
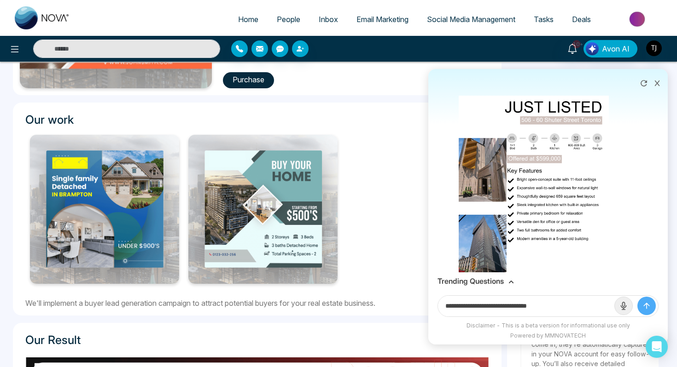
click at [511, 282] on icon at bounding box center [511, 283] width 6 height 6
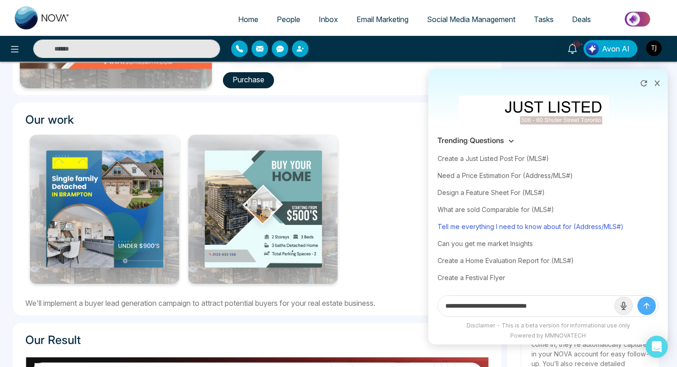
click at [513, 230] on div "Tell me everything I need to know about for (Address/MLS#)" at bounding box center [547, 226] width 221 height 17
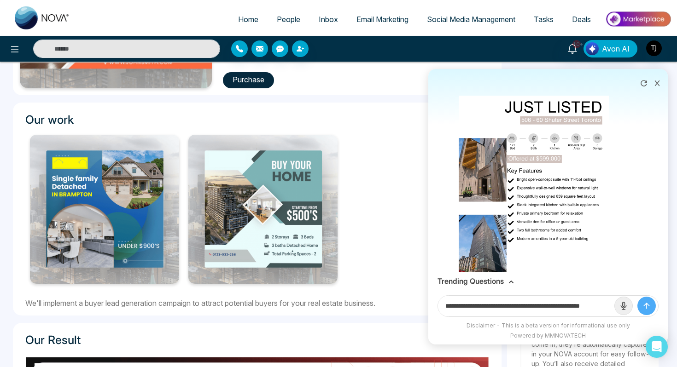
scroll to position [0, 22]
drag, startPoint x: 579, startPoint y: 308, endPoint x: 650, endPoint y: 304, distance: 71.0
click at [650, 304] on form "**********" at bounding box center [547, 307] width 221 height 22
paste input "**********"
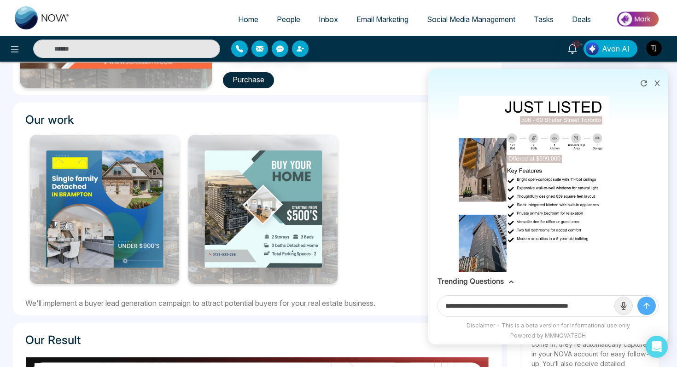
scroll to position [0, 6]
type input "**********"
click at [637, 297] on button "submit" at bounding box center [646, 306] width 18 height 18
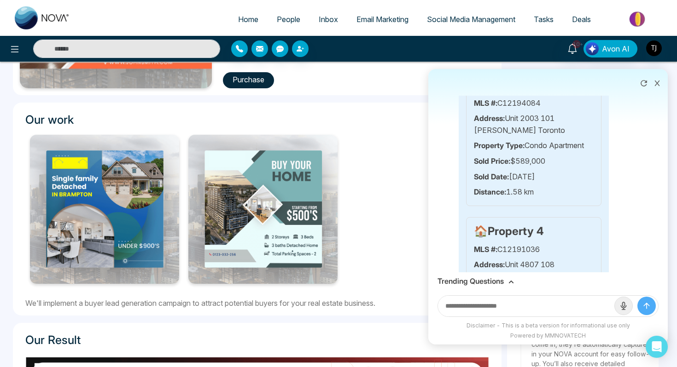
scroll to position [1660, 0]
click at [497, 283] on h3 "Trending Questions" at bounding box center [470, 281] width 66 height 9
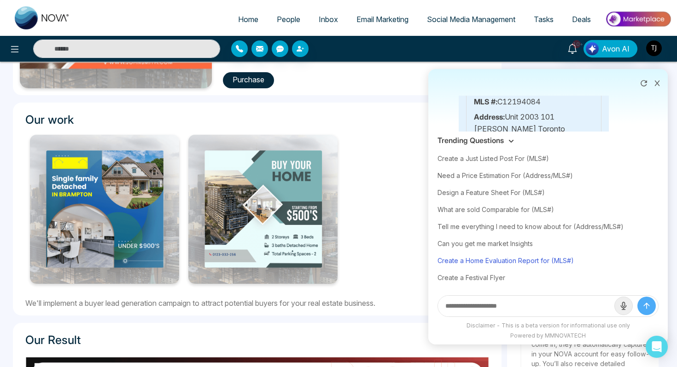
click at [499, 259] on div "Create a Home Evaluation Report for (MLS#)" at bounding box center [547, 260] width 221 height 17
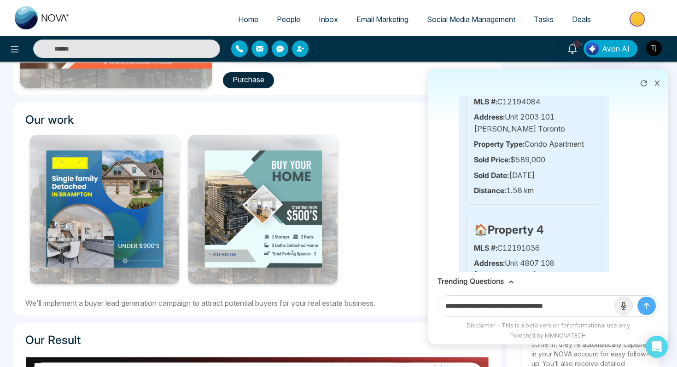
drag, startPoint x: 559, startPoint y: 309, endPoint x: 610, endPoint y: 318, distance: 51.9
click at [609, 318] on div "**********" at bounding box center [547, 306] width 239 height 31
paste input "***"
type input "**********"
click at [637, 297] on button "submit" at bounding box center [646, 306] width 18 height 18
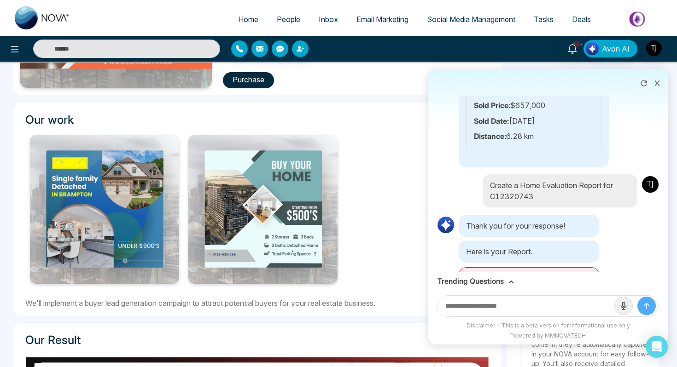
scroll to position [2607, 0]
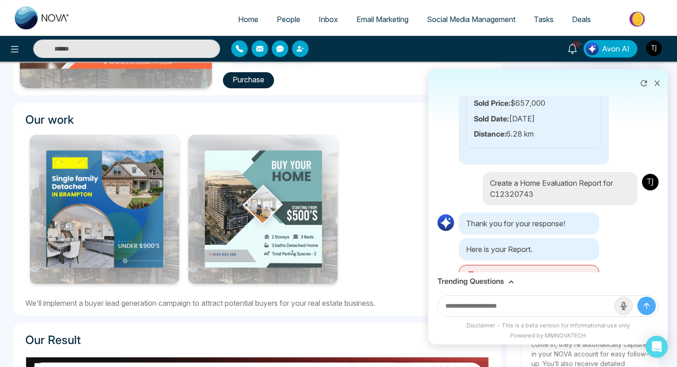
click at [452, 286] on h3 "Trending Questions" at bounding box center [470, 281] width 66 height 9
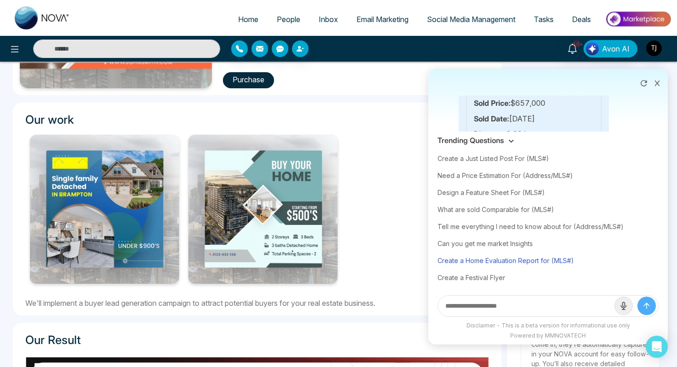
click at [498, 263] on div "Create a Home Evaluation Report for (MLS#)" at bounding box center [547, 260] width 221 height 17
type input "**********"
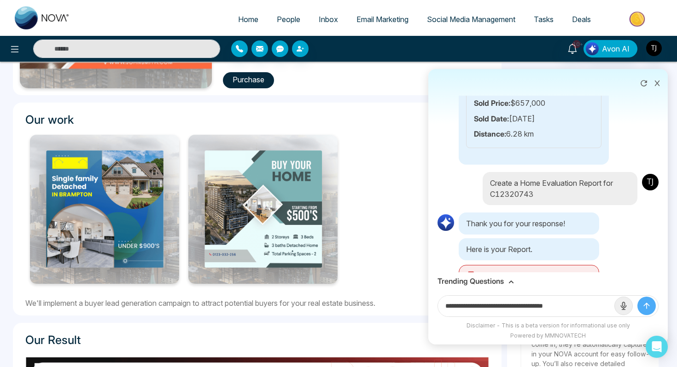
drag, startPoint x: 557, startPoint y: 308, endPoint x: 582, endPoint y: 308, distance: 24.4
click at [582, 308] on input "**********" at bounding box center [526, 306] width 176 height 21
click at [591, 272] on icon at bounding box center [586, 276] width 9 height 9
click at [654, 83] on icon at bounding box center [657, 83] width 6 height 6
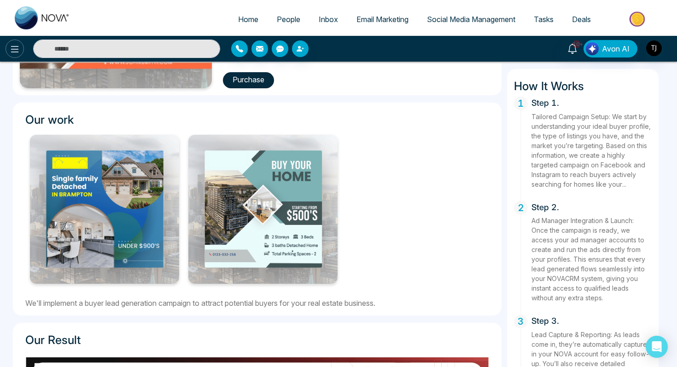
click at [17, 51] on icon at bounding box center [14, 49] width 11 height 11
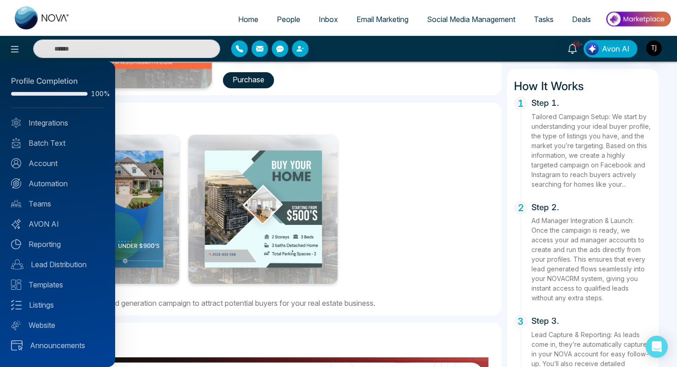
click at [315, 129] on div at bounding box center [338, 183] width 677 height 367
